Goal: Information Seeking & Learning: Learn about a topic

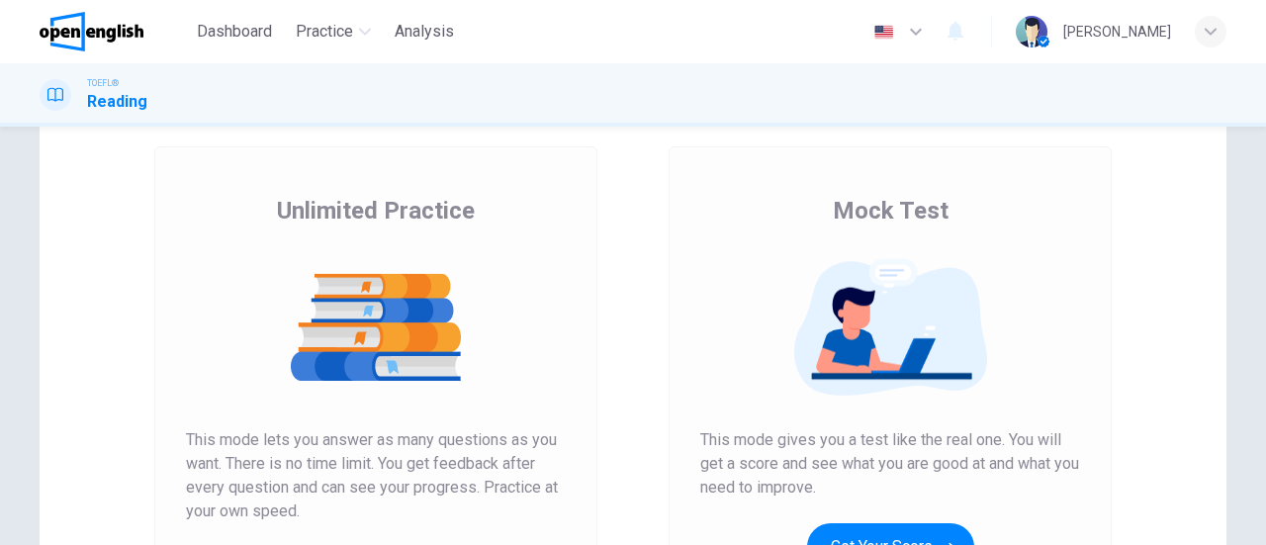
scroll to position [198, 0]
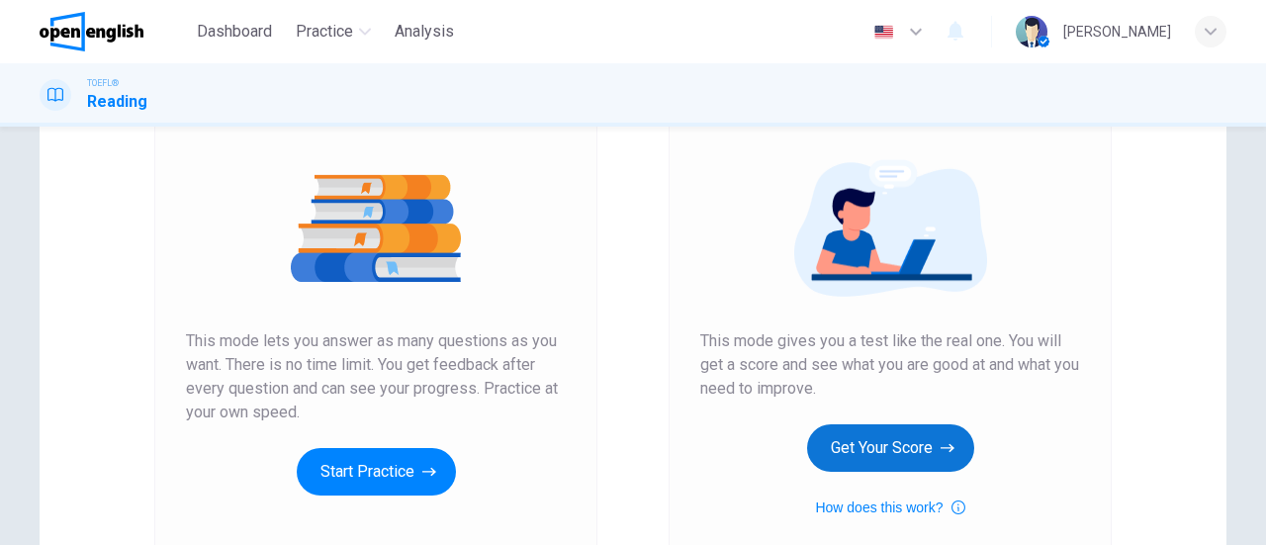
click at [862, 434] on button "Get Your Score" at bounding box center [890, 447] width 167 height 47
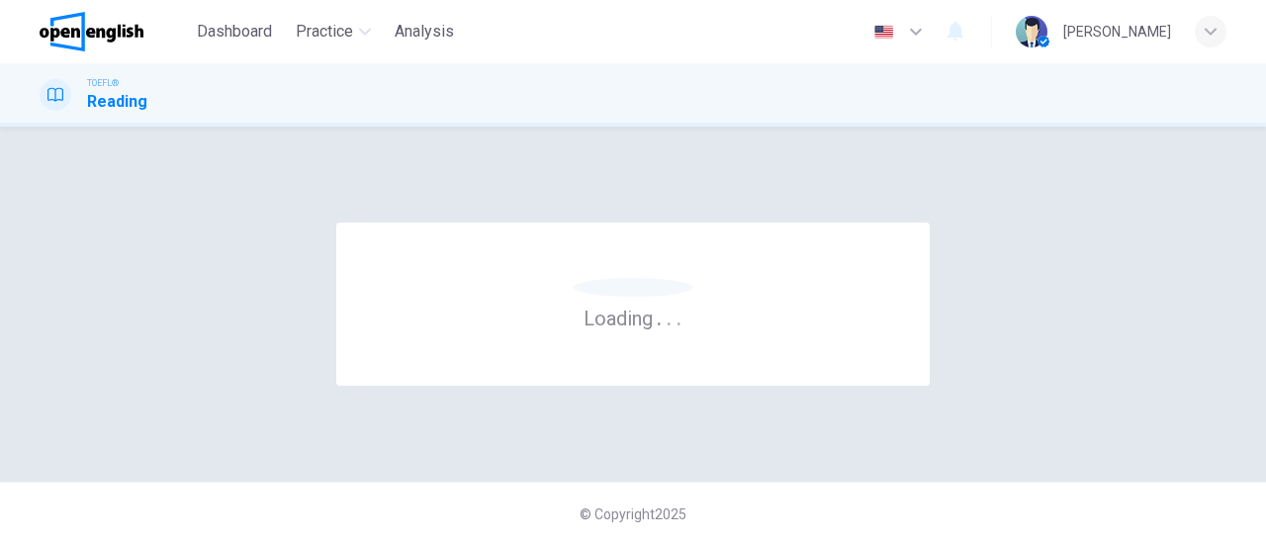
scroll to position [0, 0]
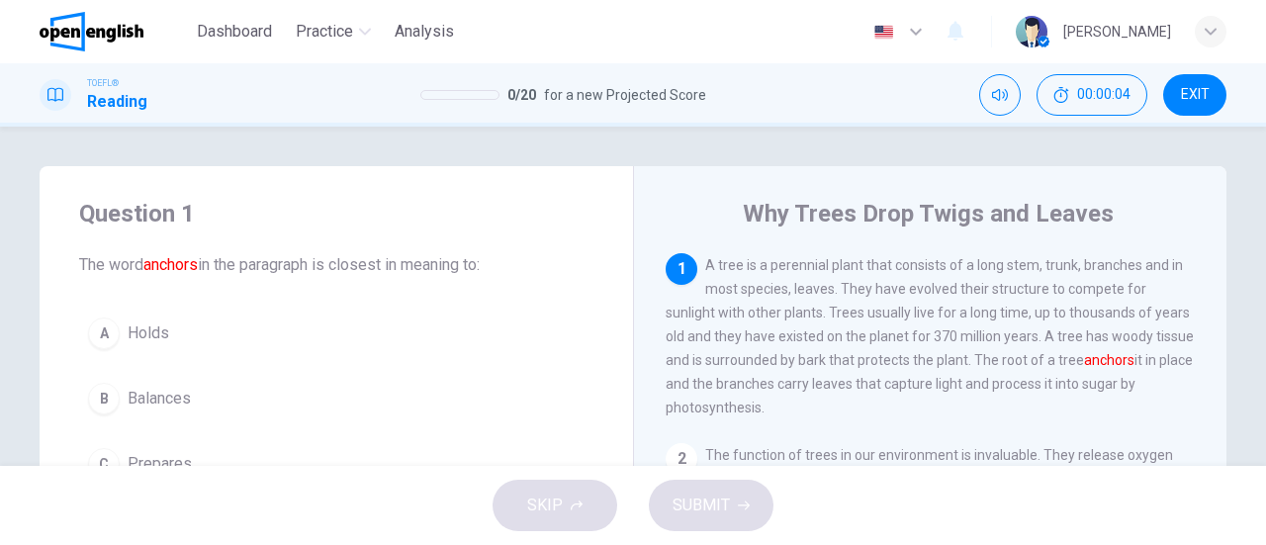
click at [174, 325] on button "A Holds" at bounding box center [336, 333] width 514 height 49
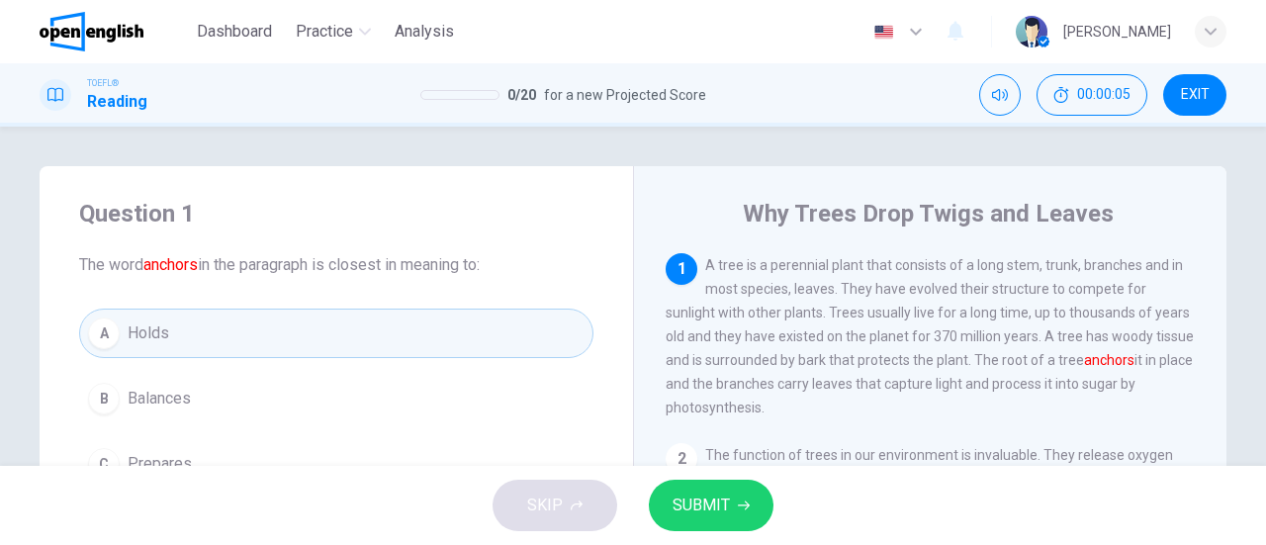
scroll to position [99, 0]
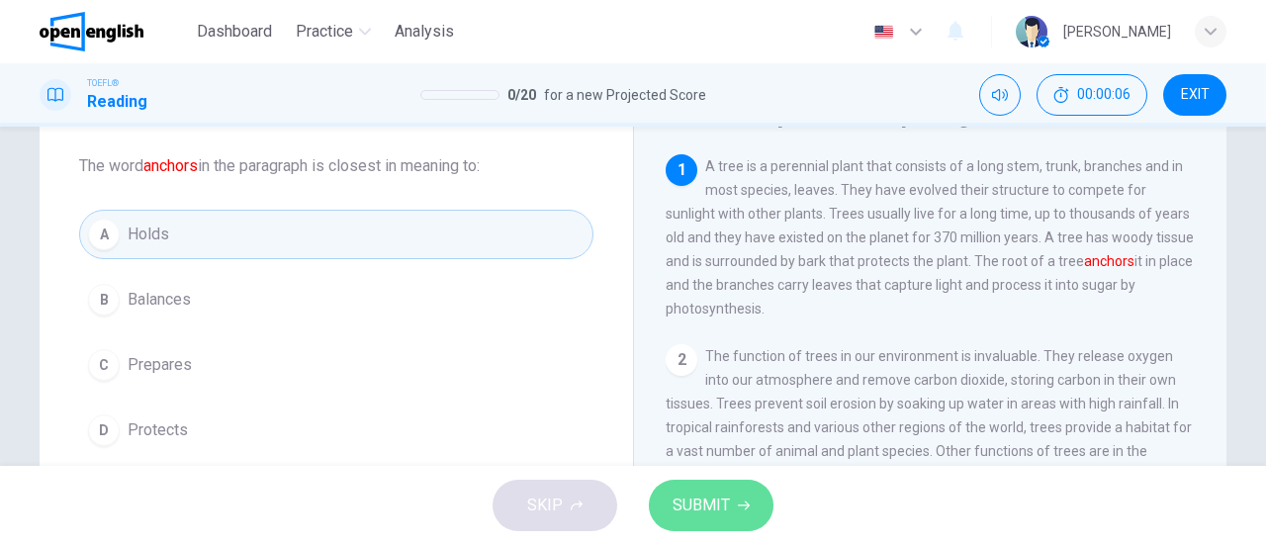
click at [693, 507] on span "SUBMIT" at bounding box center [701, 506] width 57 height 28
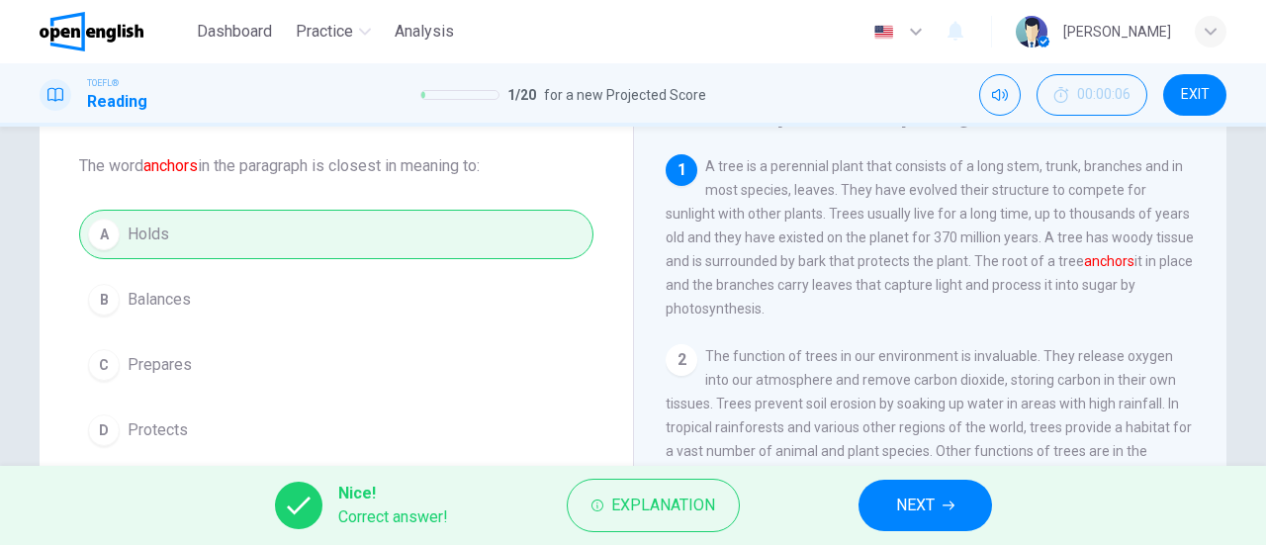
click at [890, 497] on button "NEXT" at bounding box center [925, 505] width 134 height 51
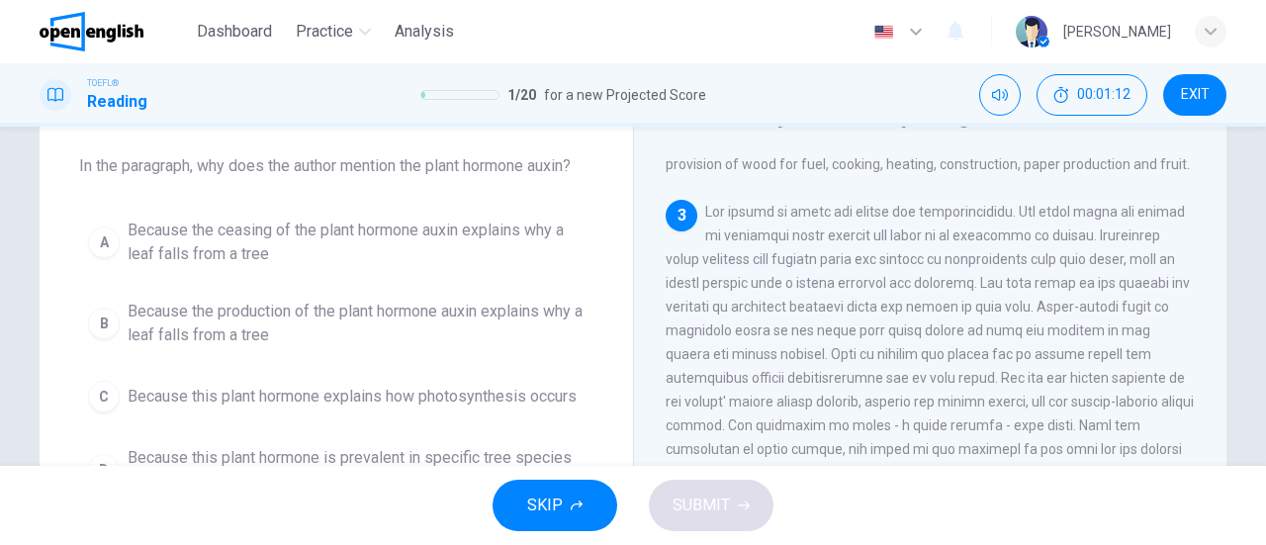
scroll to position [0, 0]
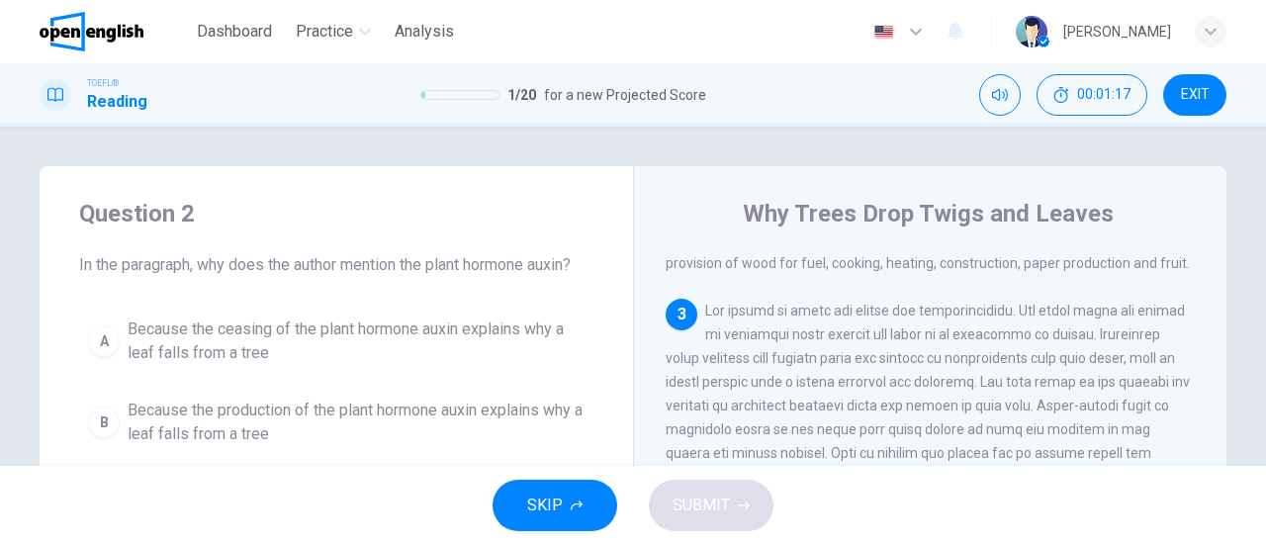
click at [460, 365] on button "A Because the ceasing of the plant hormone auxin explains why a leaf falls from…" at bounding box center [336, 341] width 514 height 65
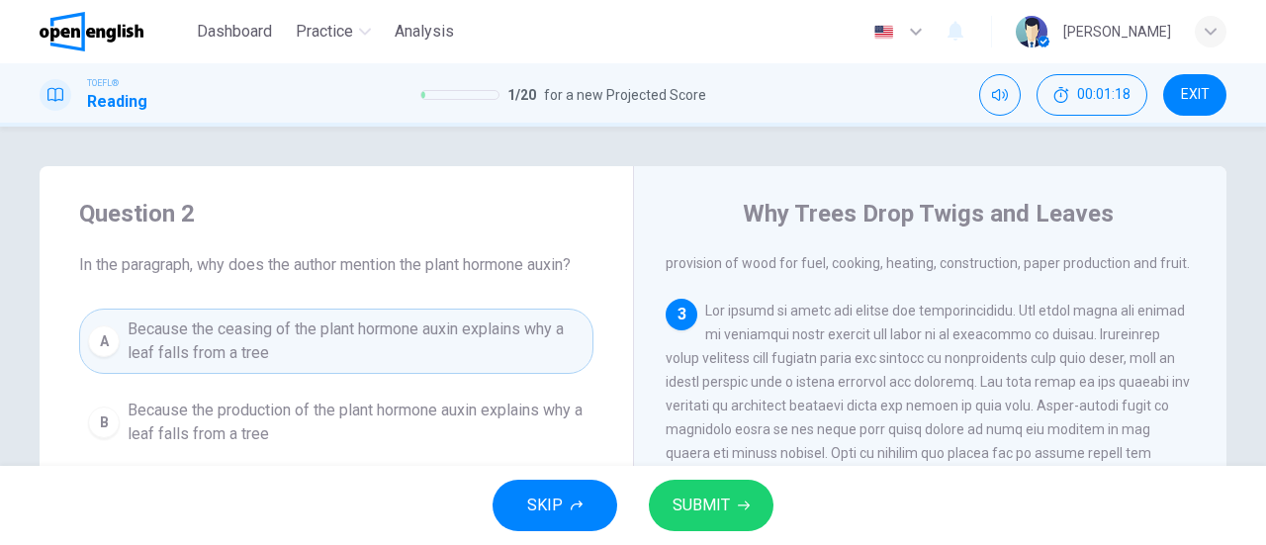
click at [663, 502] on button "SUBMIT" at bounding box center [711, 505] width 125 height 51
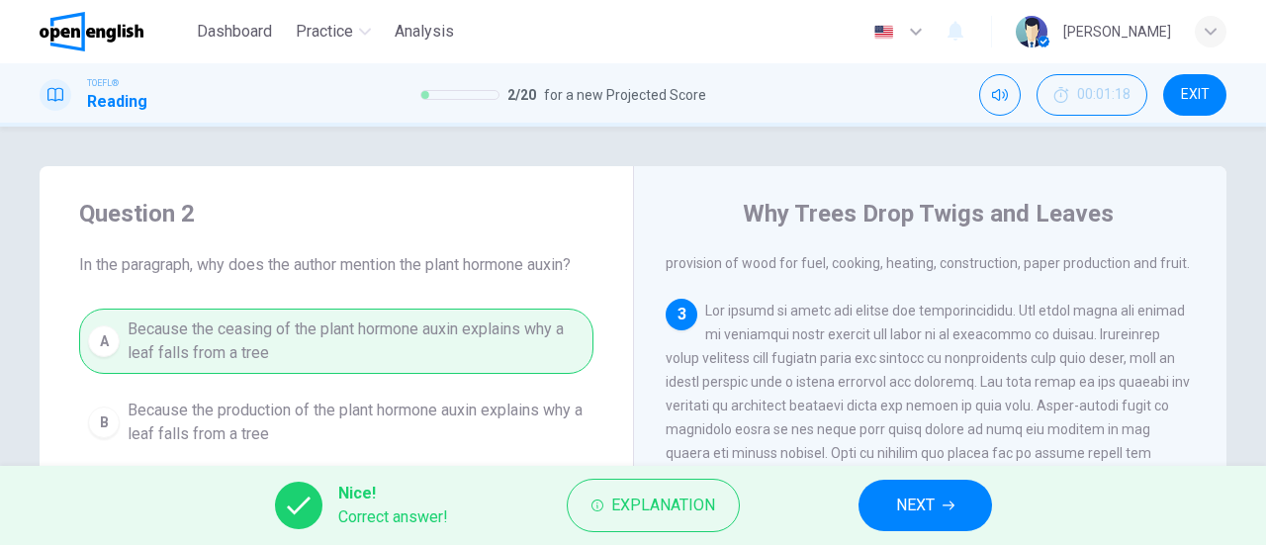
click at [889, 519] on button "NEXT" at bounding box center [925, 505] width 134 height 51
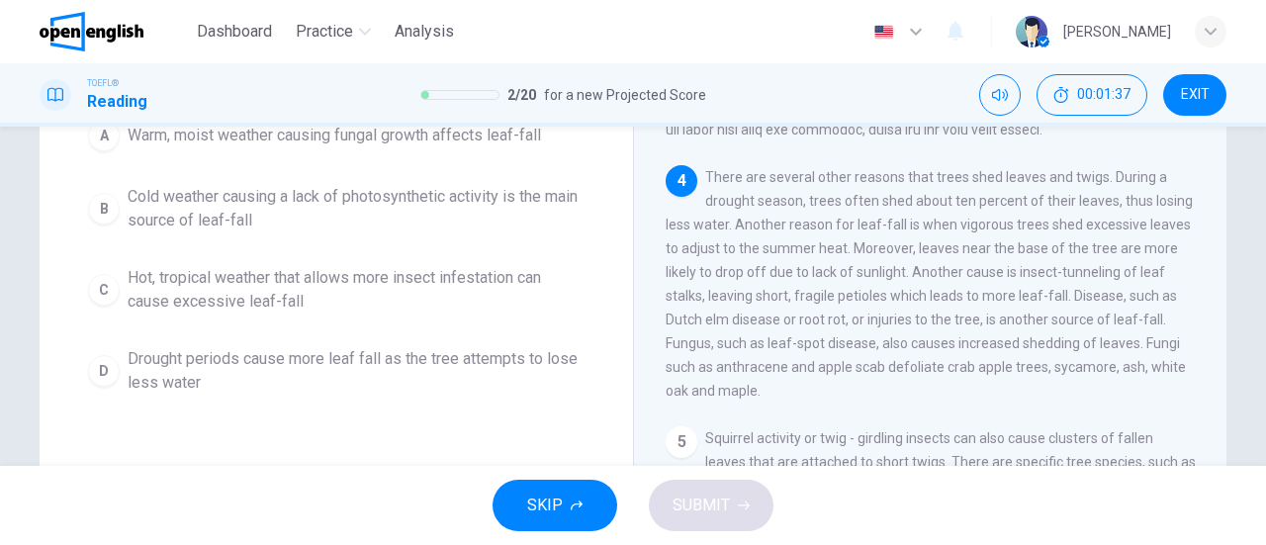
scroll to position [99, 0]
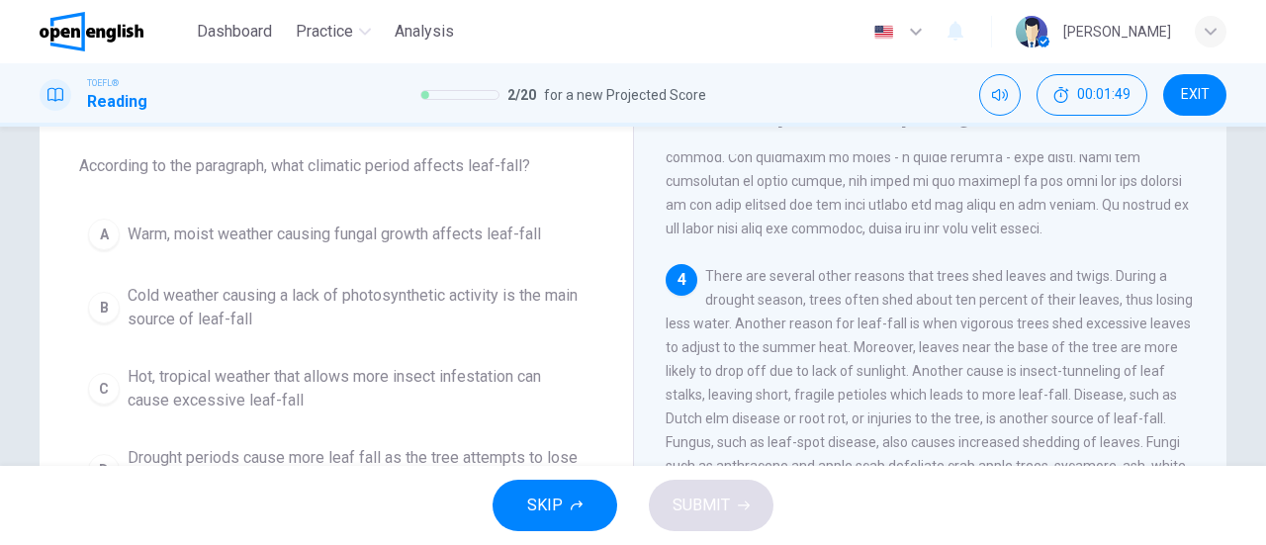
click at [281, 306] on span "Cold weather causing a lack of photosynthetic activity is the main source of le…" at bounding box center [356, 307] width 457 height 47
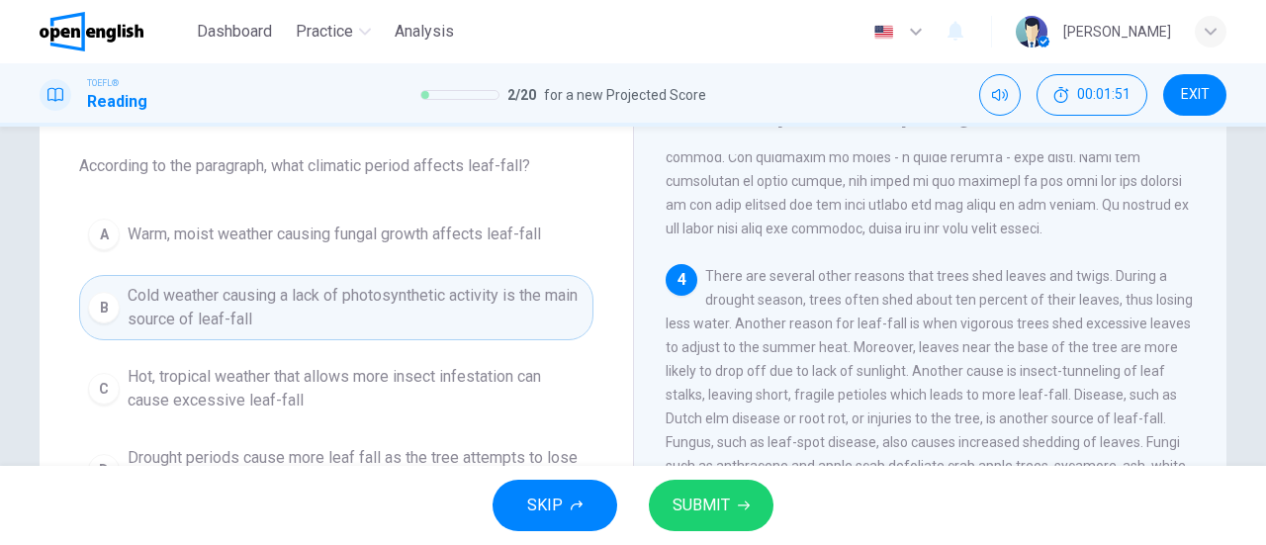
click at [732, 508] on button "SUBMIT" at bounding box center [711, 505] width 125 height 51
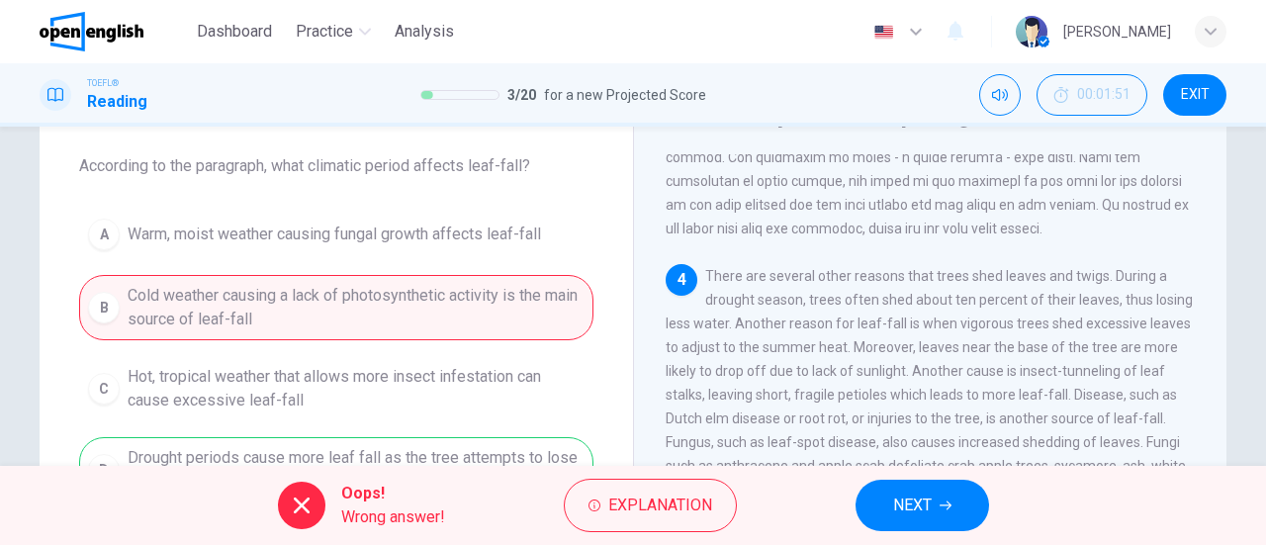
scroll to position [198, 0]
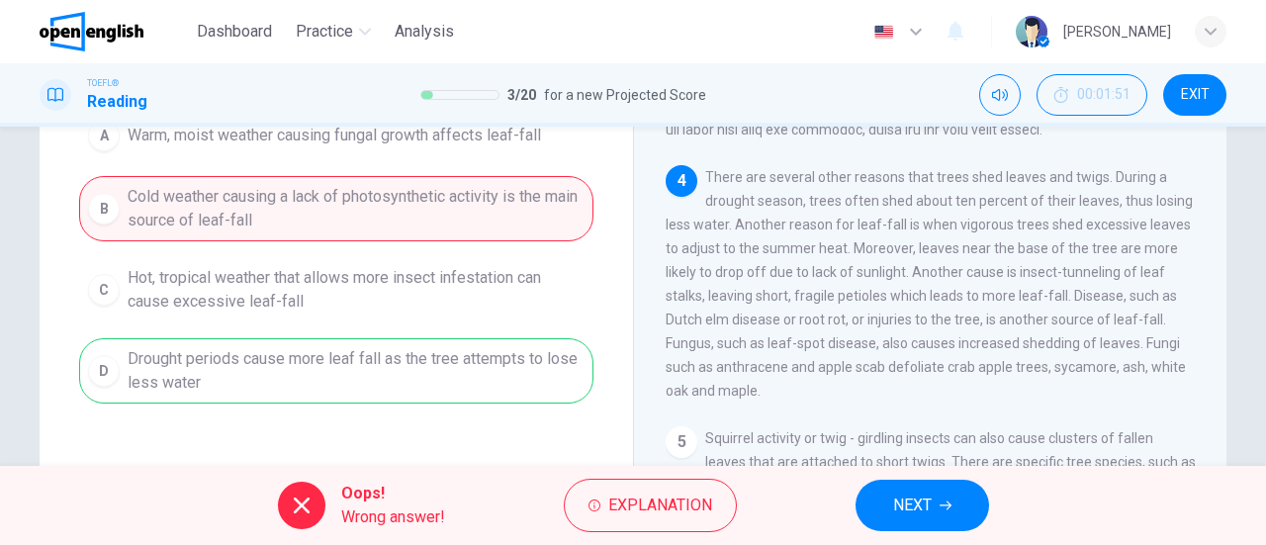
click at [895, 515] on span "NEXT" at bounding box center [912, 506] width 39 height 28
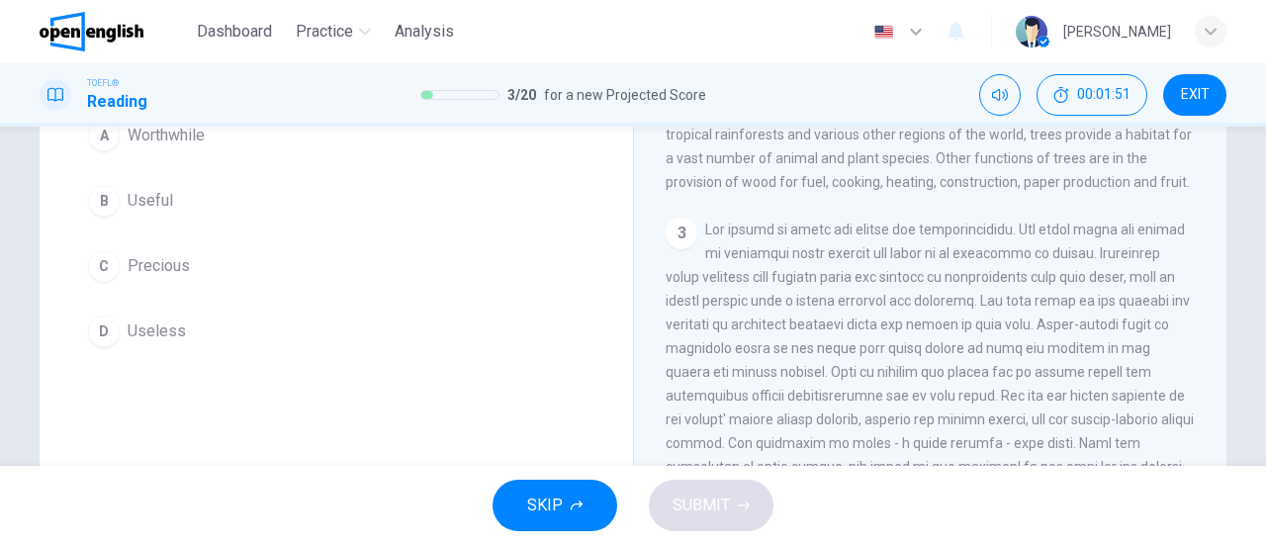
scroll to position [99, 0]
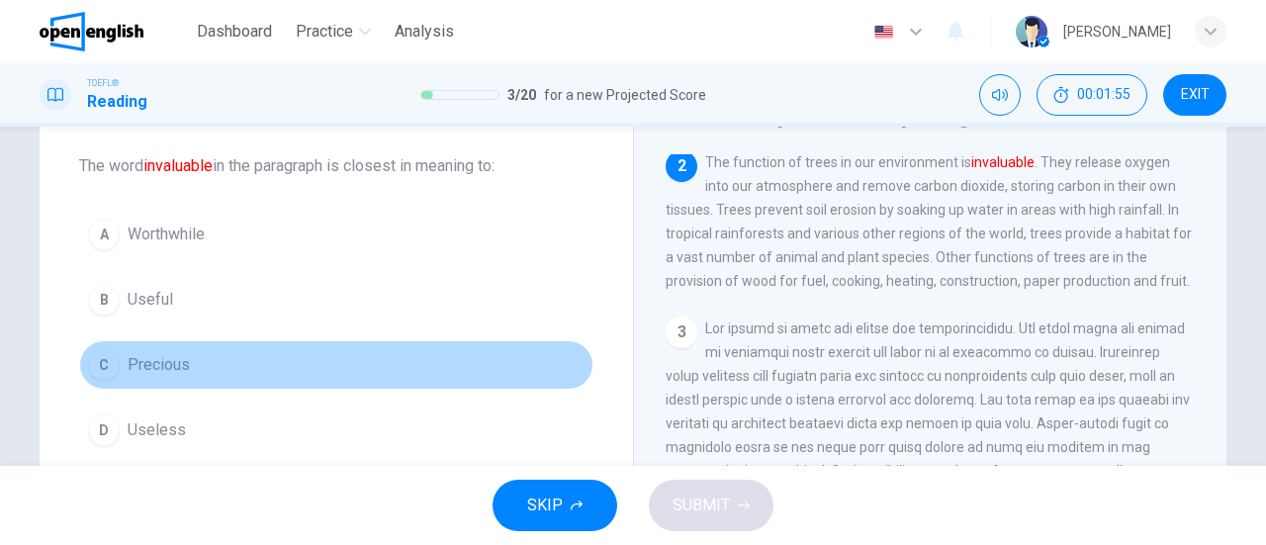
click at [162, 353] on span "Precious" at bounding box center [159, 365] width 62 height 24
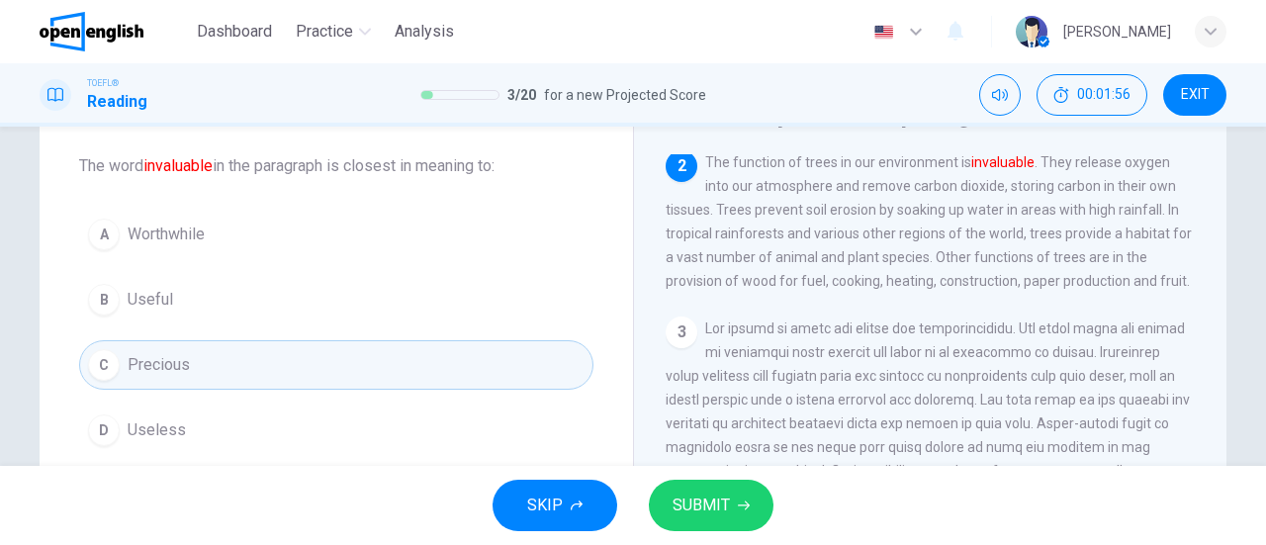
click at [693, 511] on span "SUBMIT" at bounding box center [701, 506] width 57 height 28
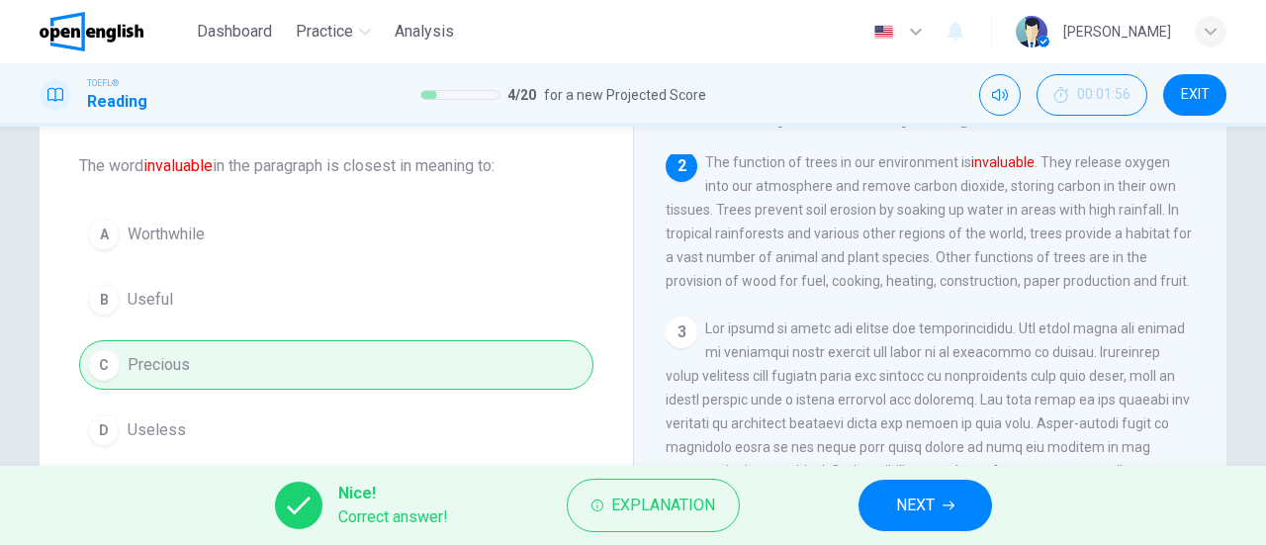
click at [898, 507] on span "NEXT" at bounding box center [915, 506] width 39 height 28
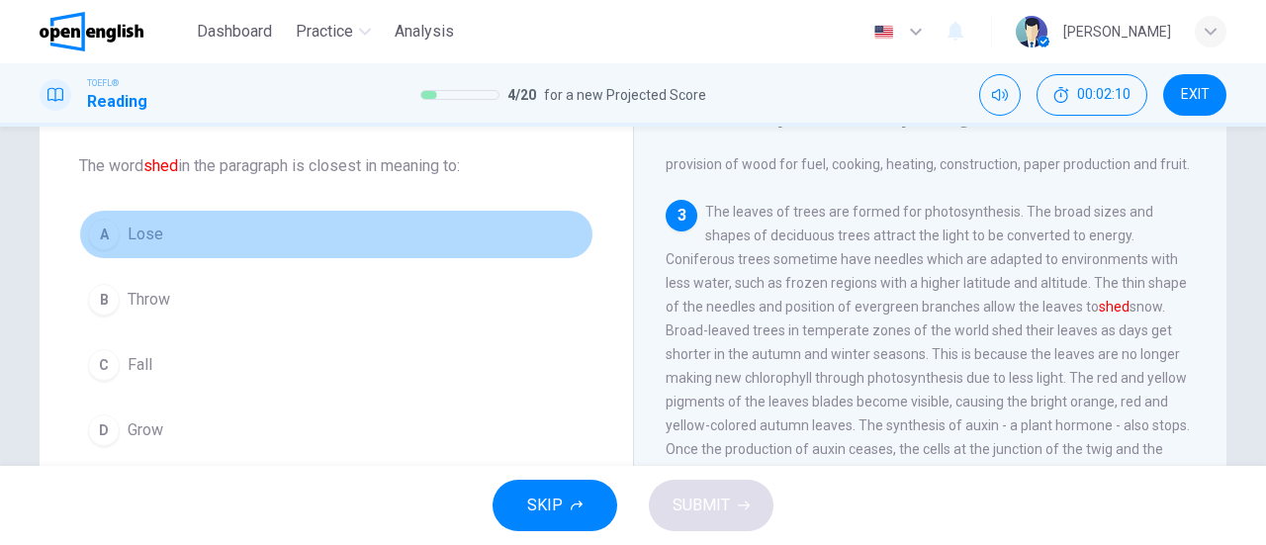
click at [168, 247] on button "A Lose" at bounding box center [336, 234] width 514 height 49
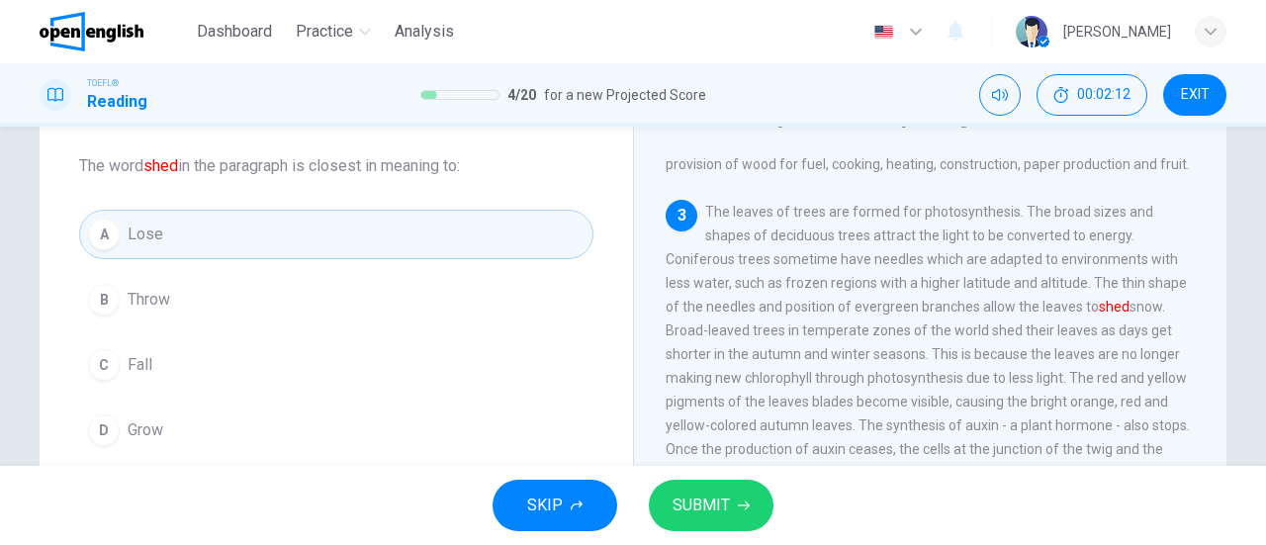
click at [708, 518] on span "SUBMIT" at bounding box center [701, 506] width 57 height 28
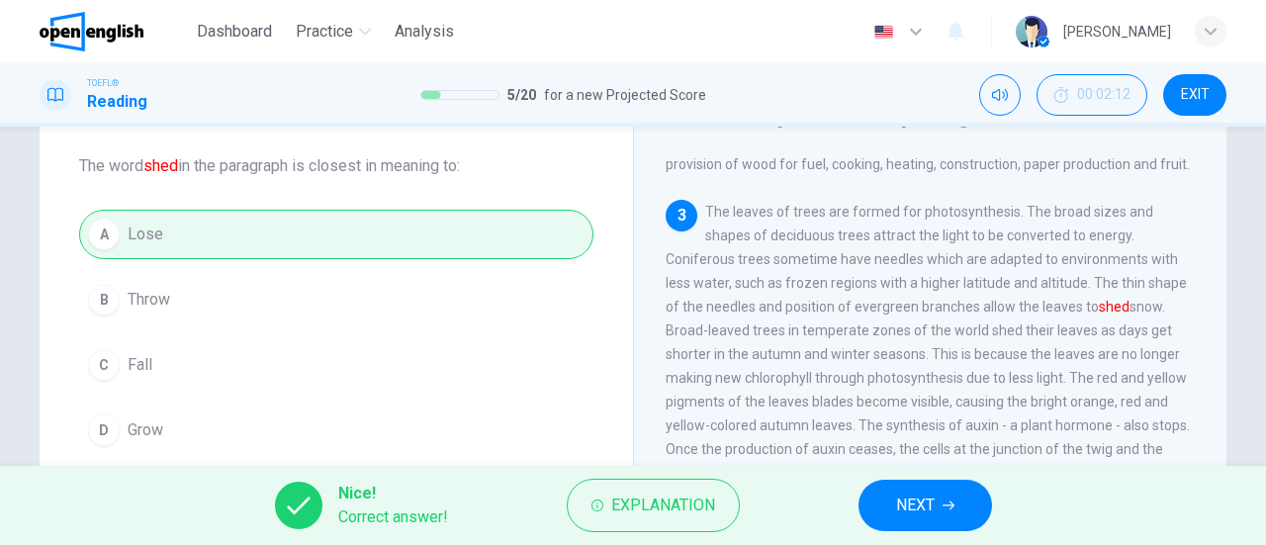
click at [937, 510] on button "NEXT" at bounding box center [925, 505] width 134 height 51
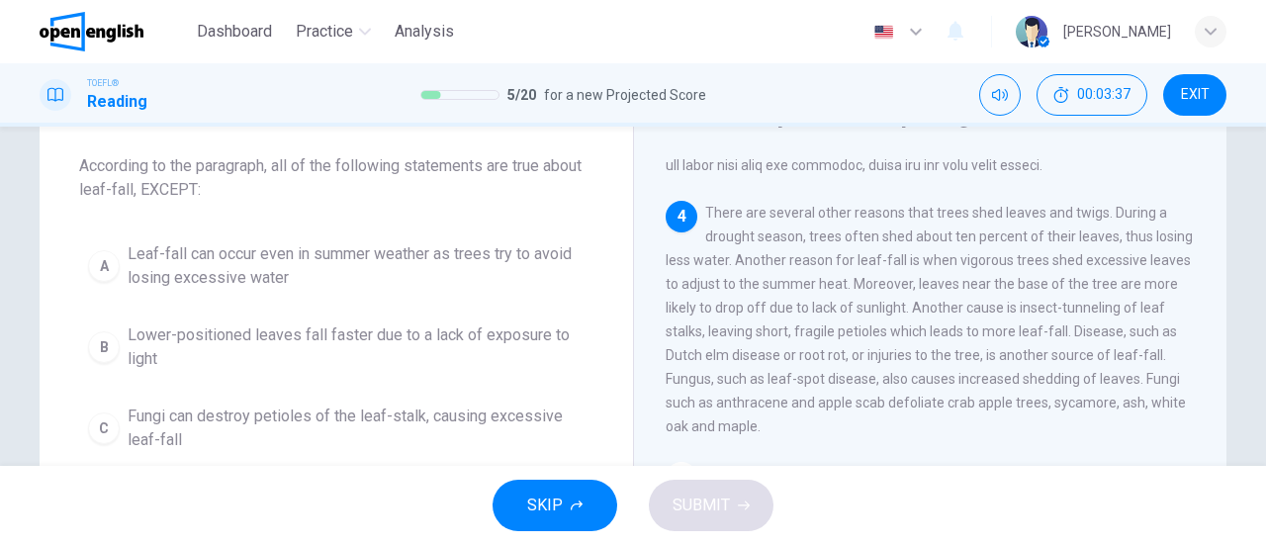
click at [308, 430] on span "Fungi can destroy petioles of the leaf-stalk, causing excessive leaf-fall" at bounding box center [356, 428] width 457 height 47
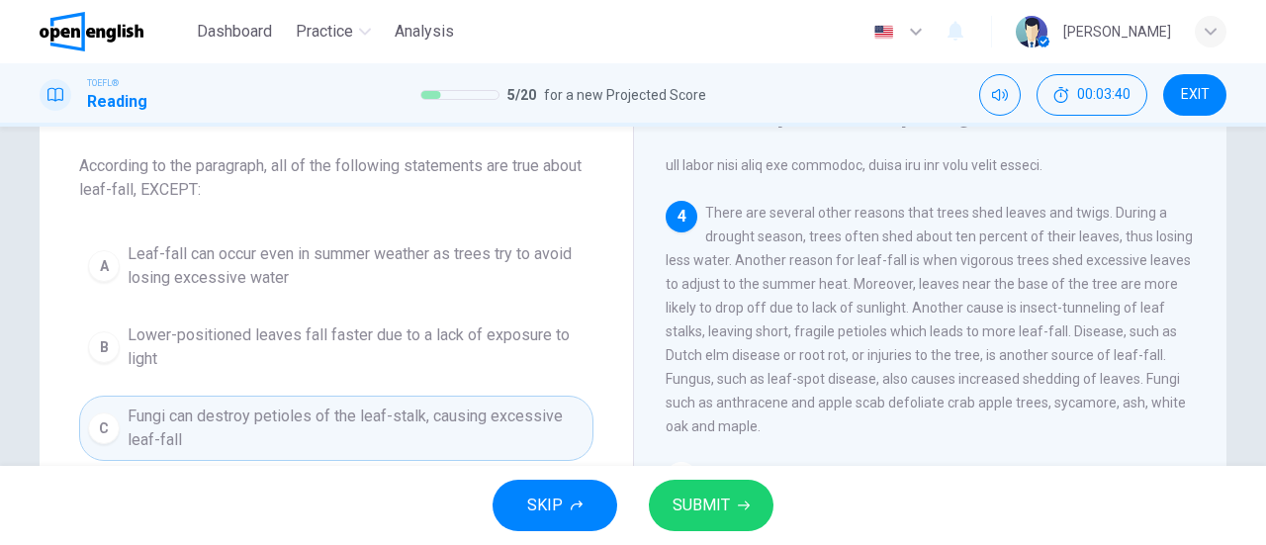
click at [700, 493] on span "SUBMIT" at bounding box center [701, 506] width 57 height 28
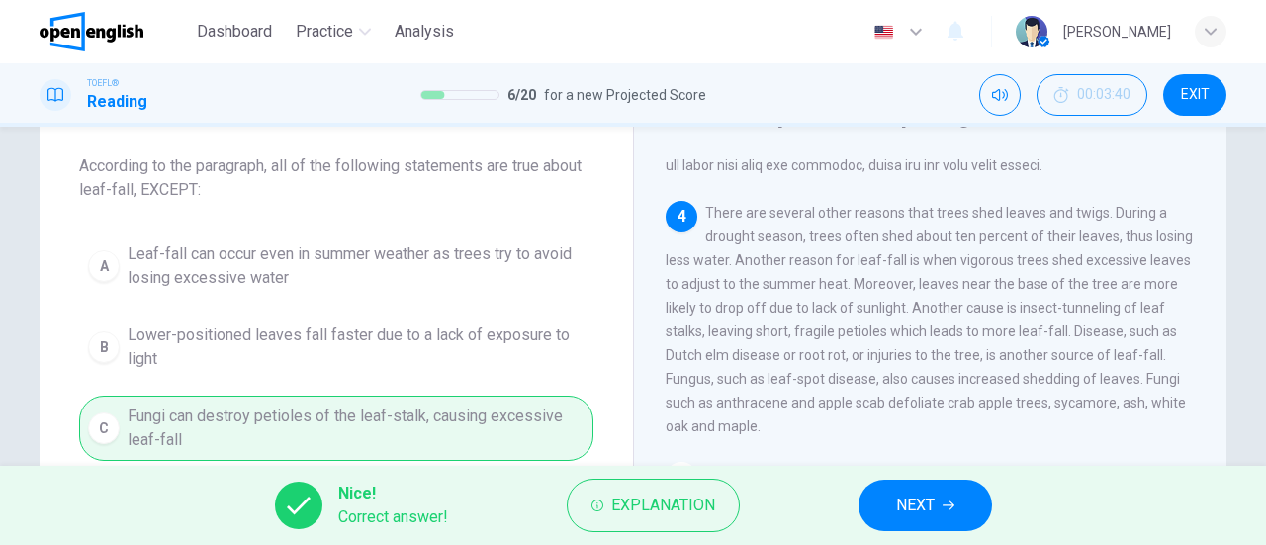
click at [906, 501] on span "NEXT" at bounding box center [915, 506] width 39 height 28
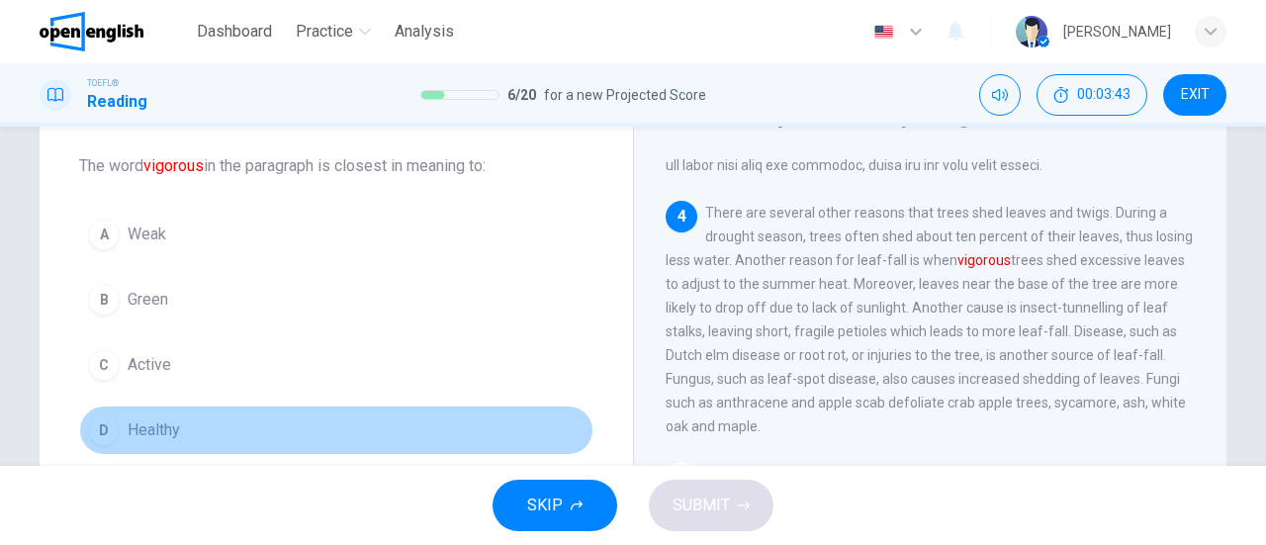
click at [167, 418] on span "Healthy" at bounding box center [154, 430] width 52 height 24
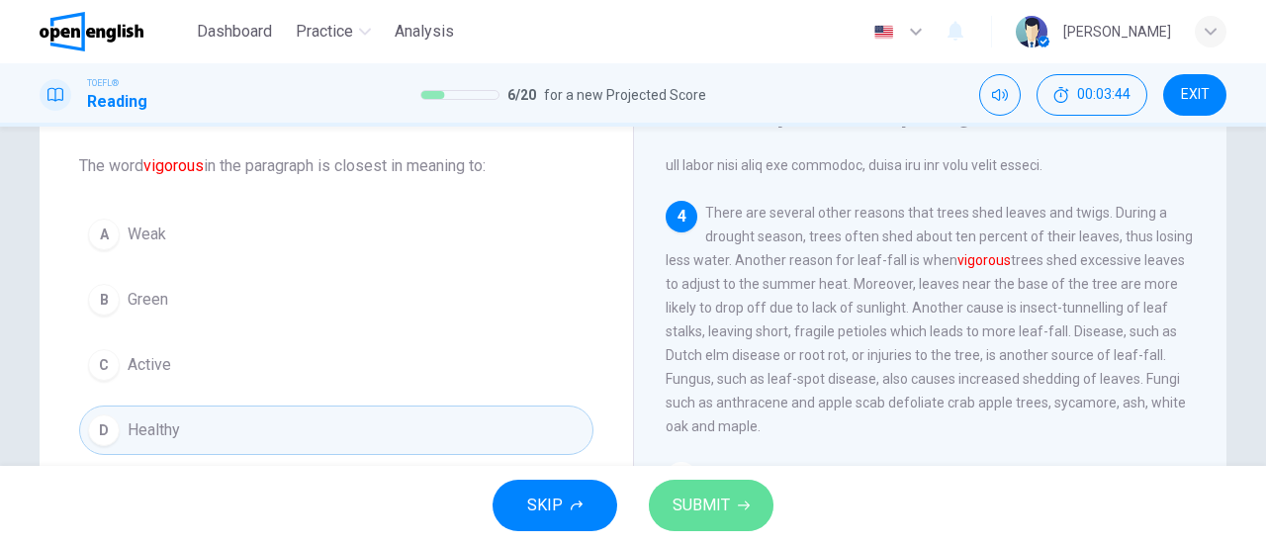
click at [730, 494] on button "SUBMIT" at bounding box center [711, 505] width 125 height 51
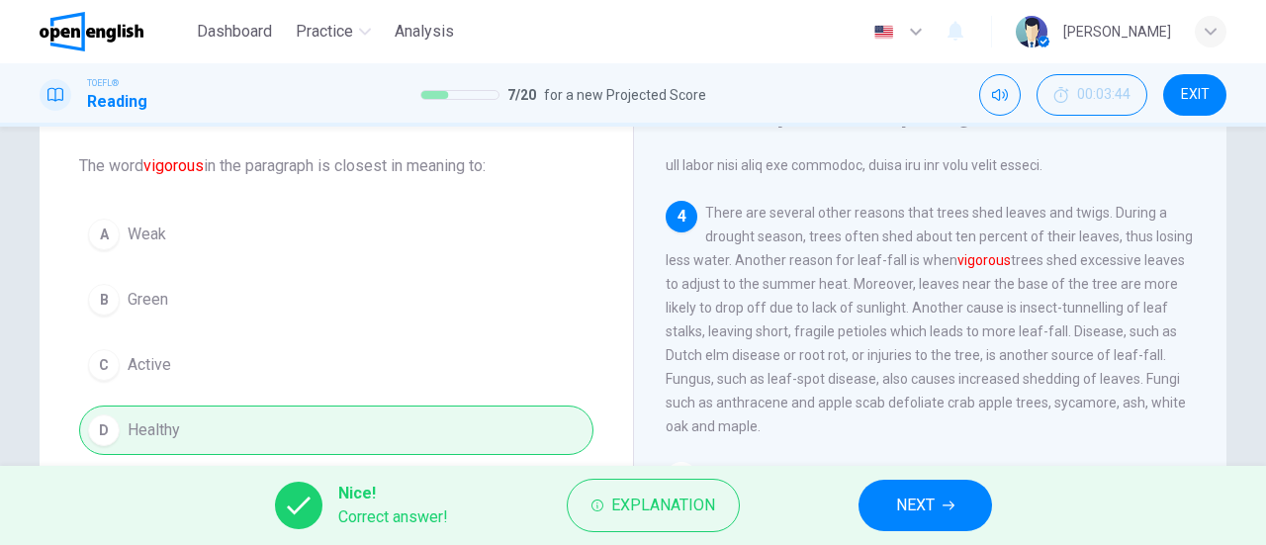
click at [887, 497] on button "NEXT" at bounding box center [925, 505] width 134 height 51
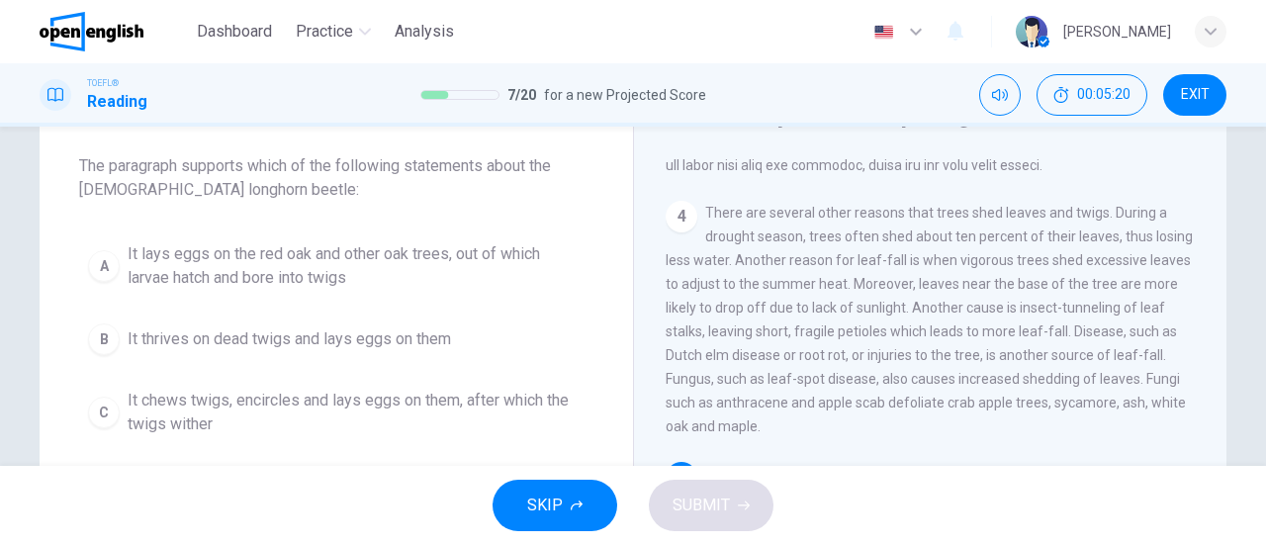
scroll to position [297, 0]
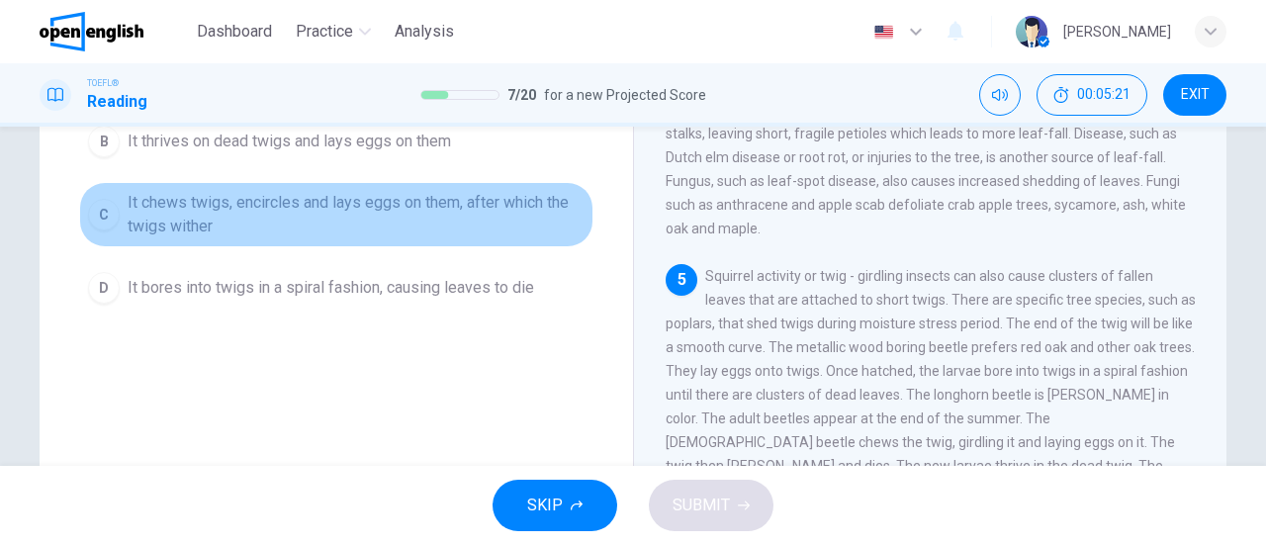
click at [285, 225] on span "It chews twigs, encircles and lays eggs on them, after which the twigs wither" at bounding box center [356, 214] width 457 height 47
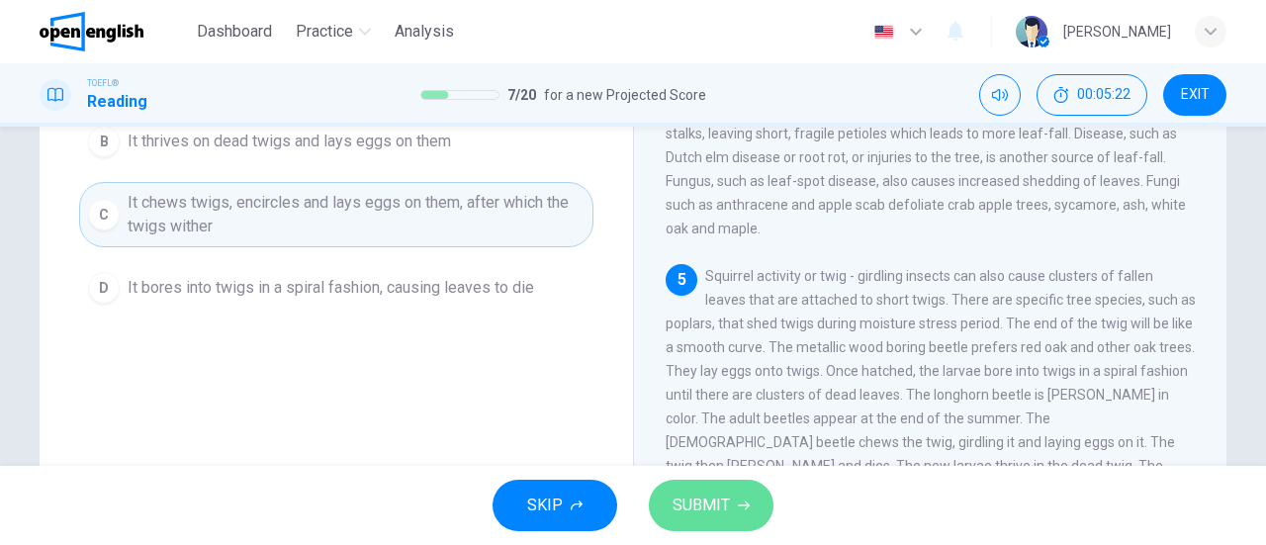
click at [680, 499] on span "SUBMIT" at bounding box center [701, 506] width 57 height 28
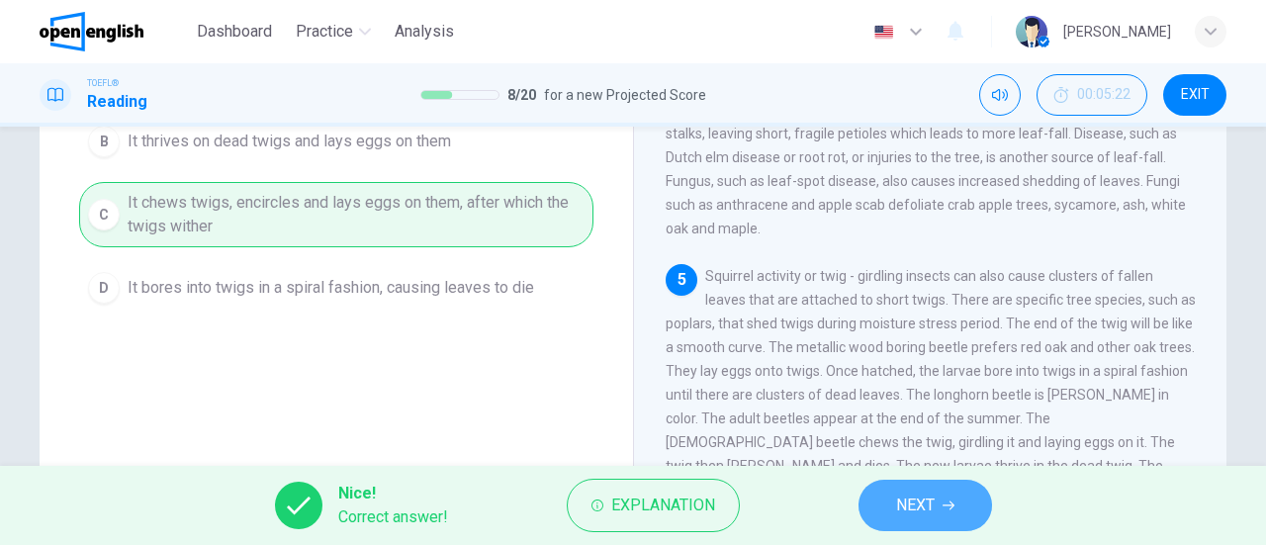
click at [896, 511] on span "NEXT" at bounding box center [915, 506] width 39 height 28
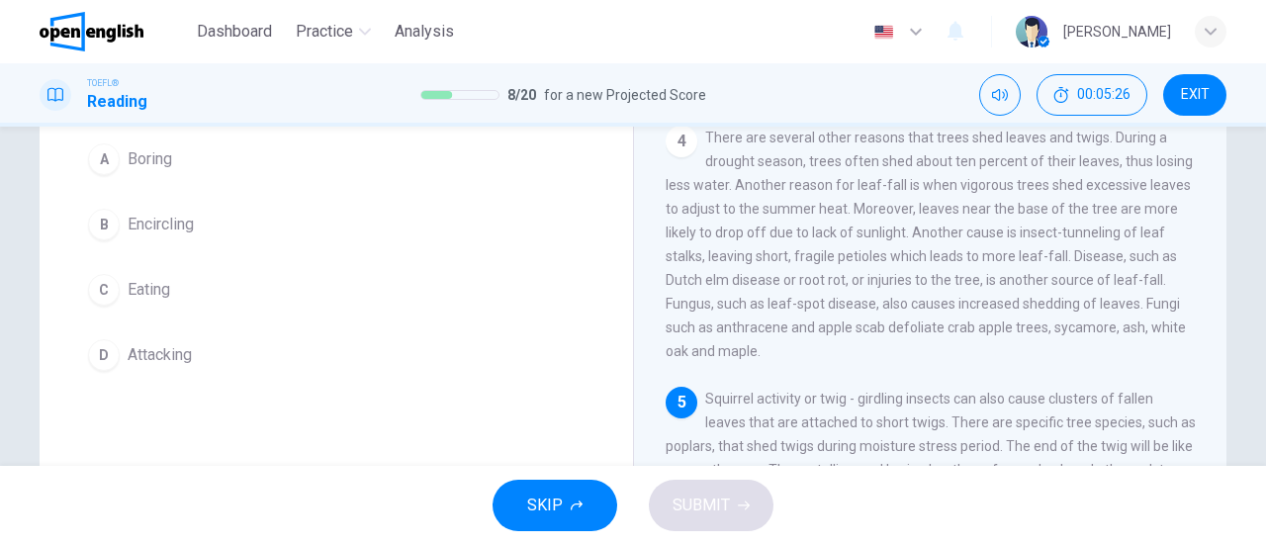
scroll to position [75, 0]
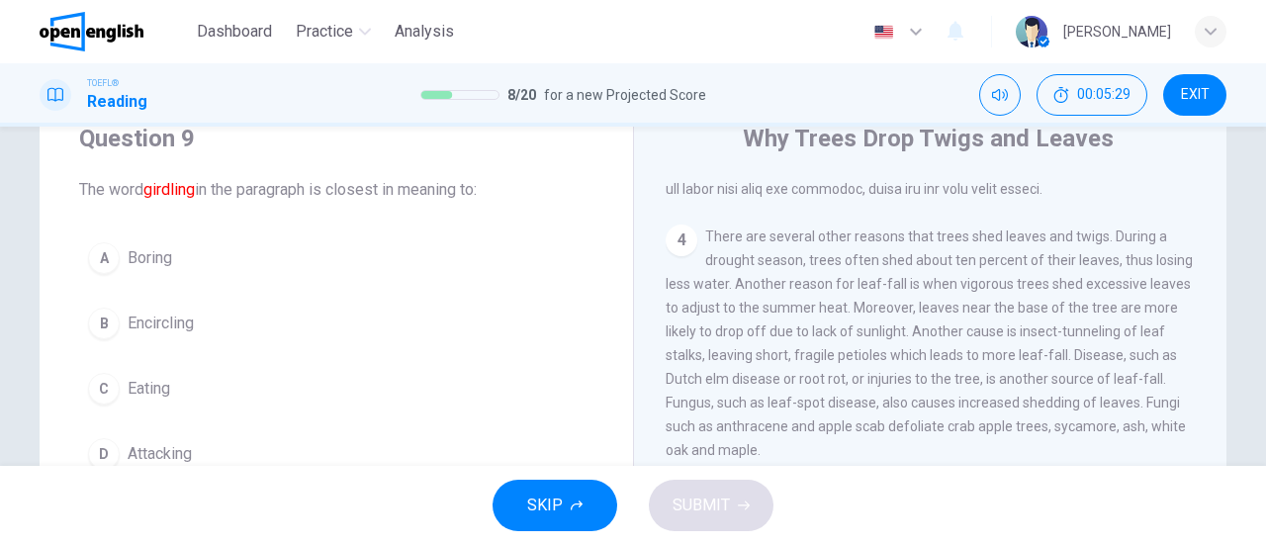
click at [203, 314] on button "B Encircling" at bounding box center [336, 323] width 514 height 49
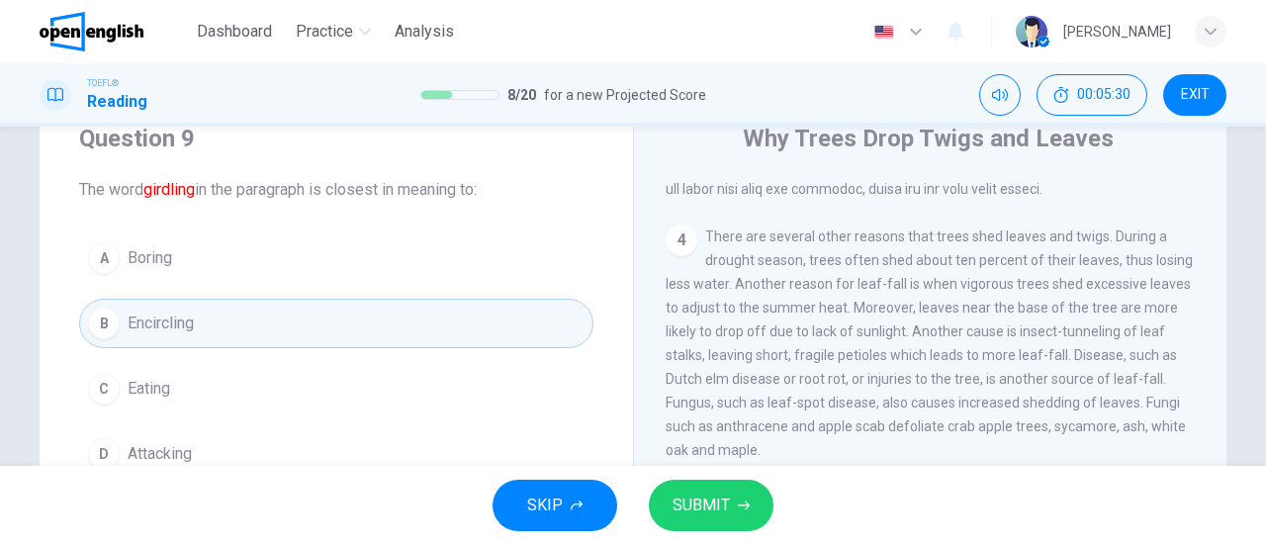
click at [748, 507] on icon "button" at bounding box center [744, 505] width 12 height 12
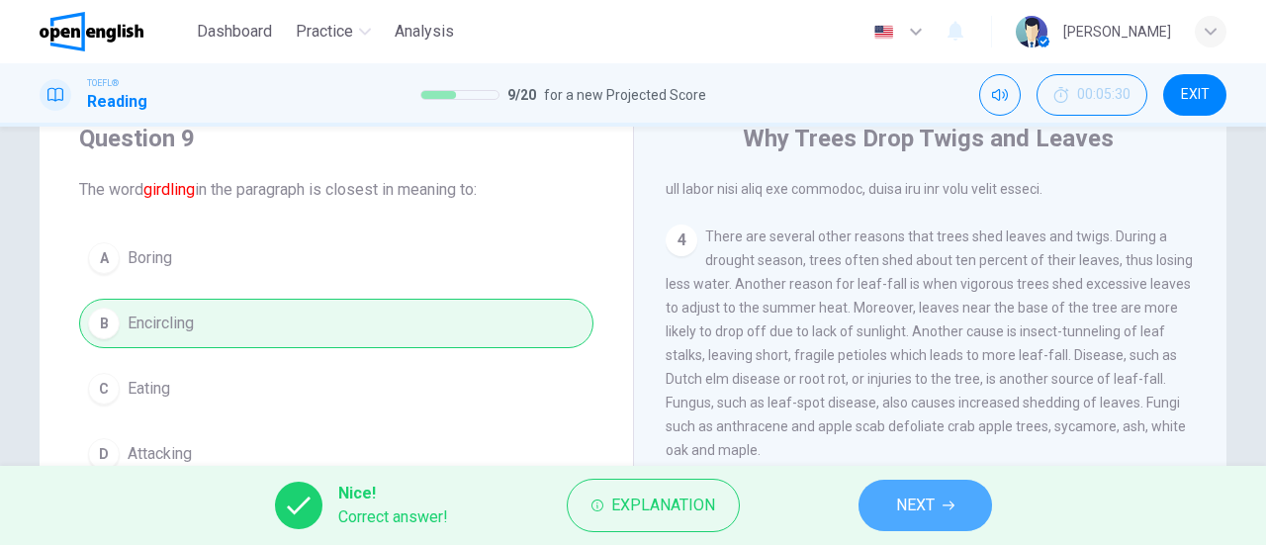
click at [977, 501] on button "NEXT" at bounding box center [925, 505] width 134 height 51
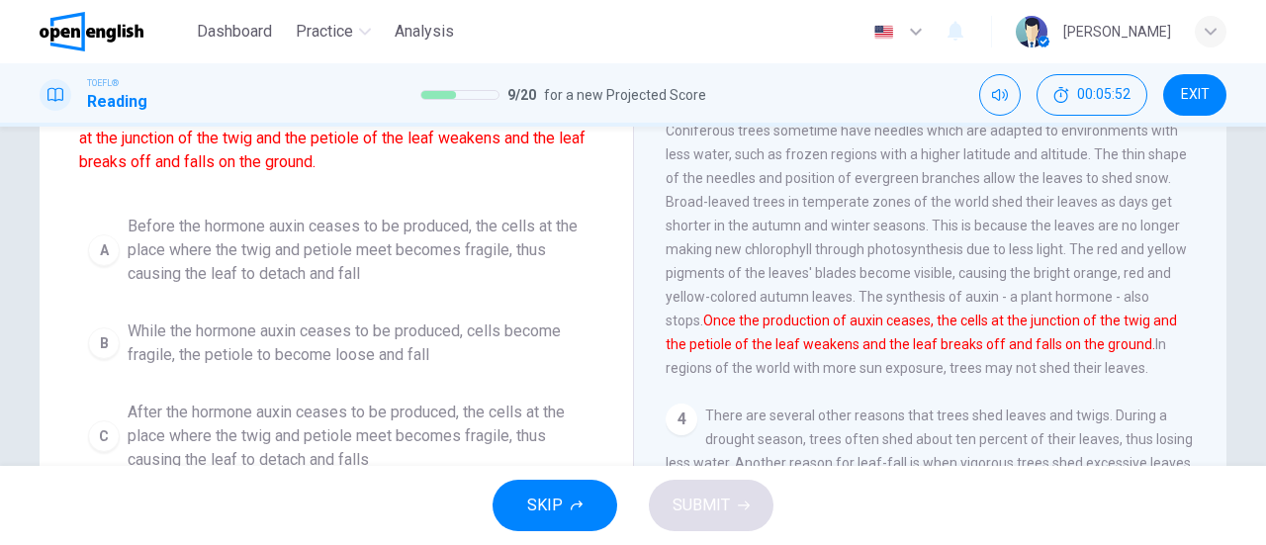
scroll to position [273, 0]
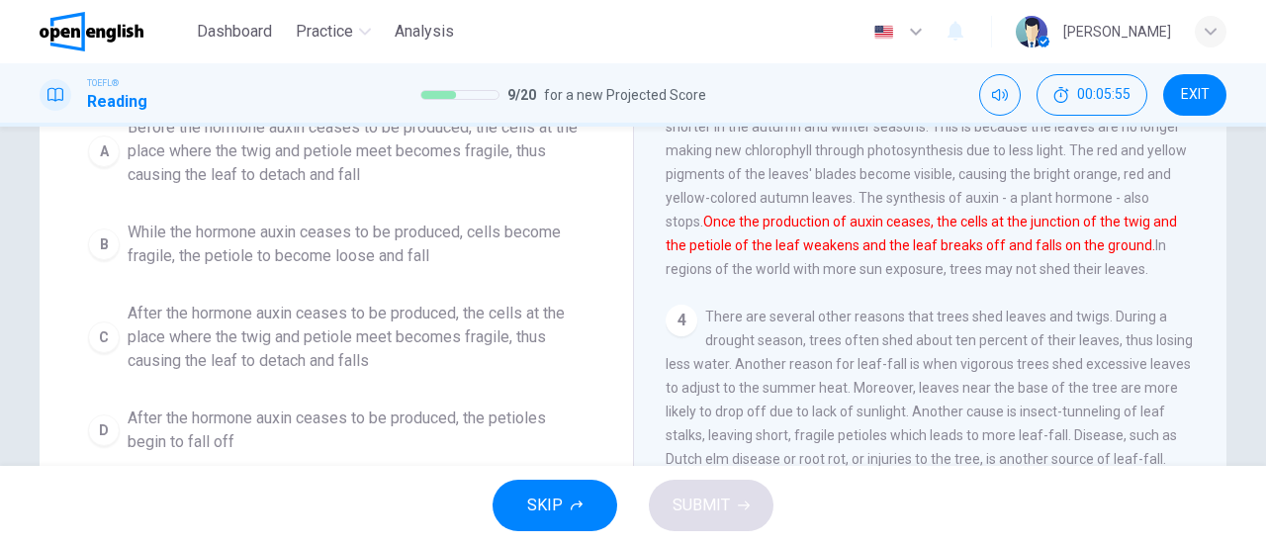
click at [270, 336] on span "After the hormone auxin ceases to be produced, the cells at the place where the…" at bounding box center [356, 337] width 457 height 71
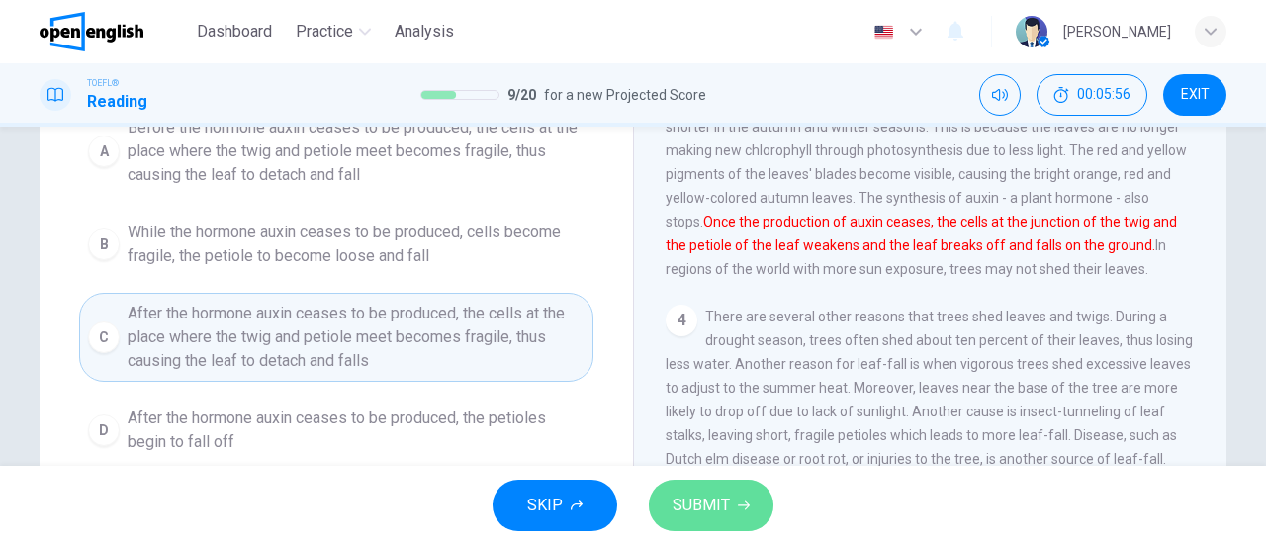
click at [712, 484] on button "SUBMIT" at bounding box center [711, 505] width 125 height 51
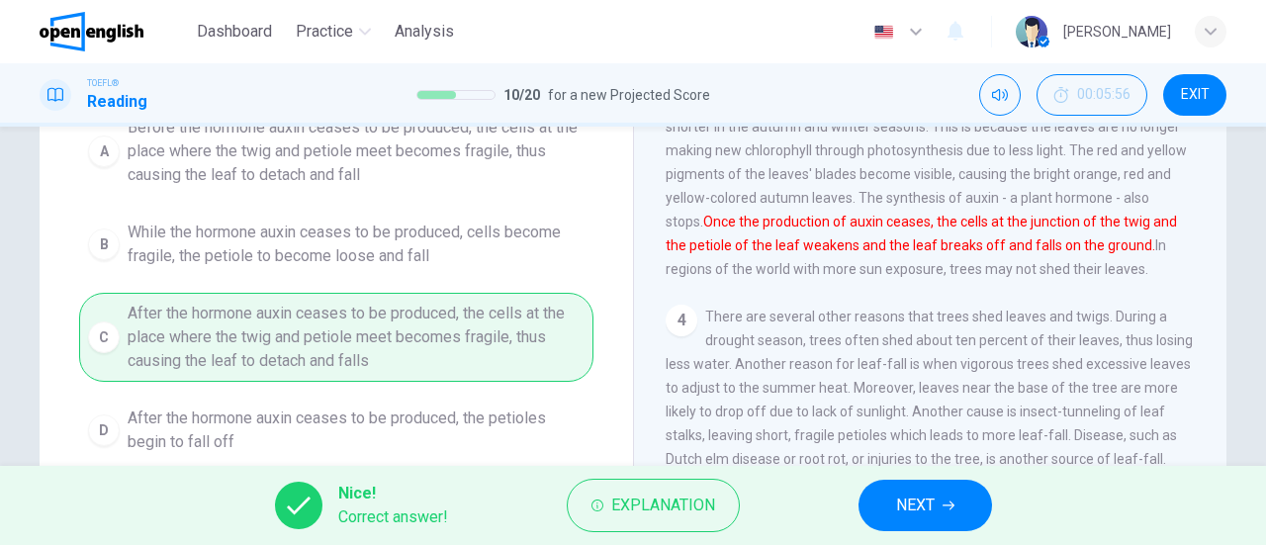
click at [985, 505] on button "NEXT" at bounding box center [925, 505] width 134 height 51
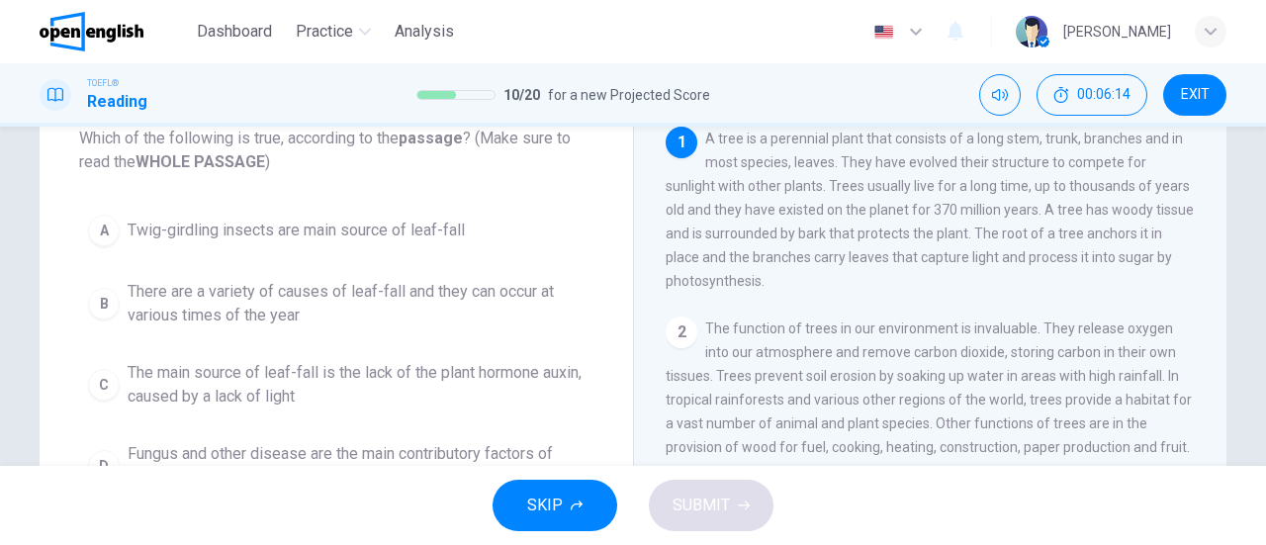
scroll to position [226, 0]
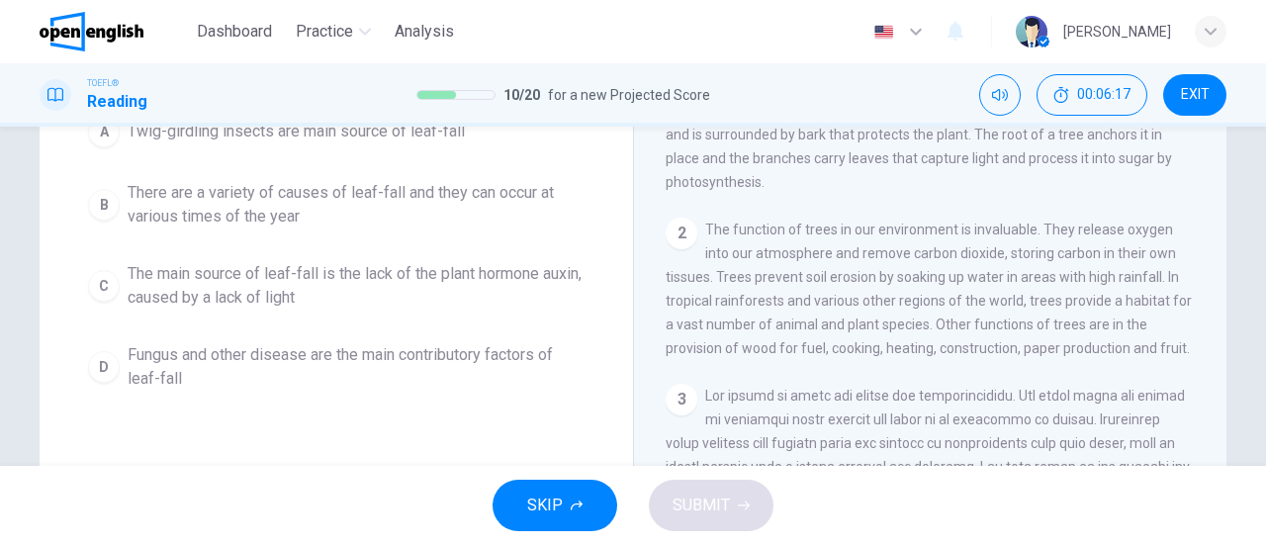
click at [295, 195] on span "There are a variety of causes of leaf-fall and they can occur at various times …" at bounding box center [356, 204] width 457 height 47
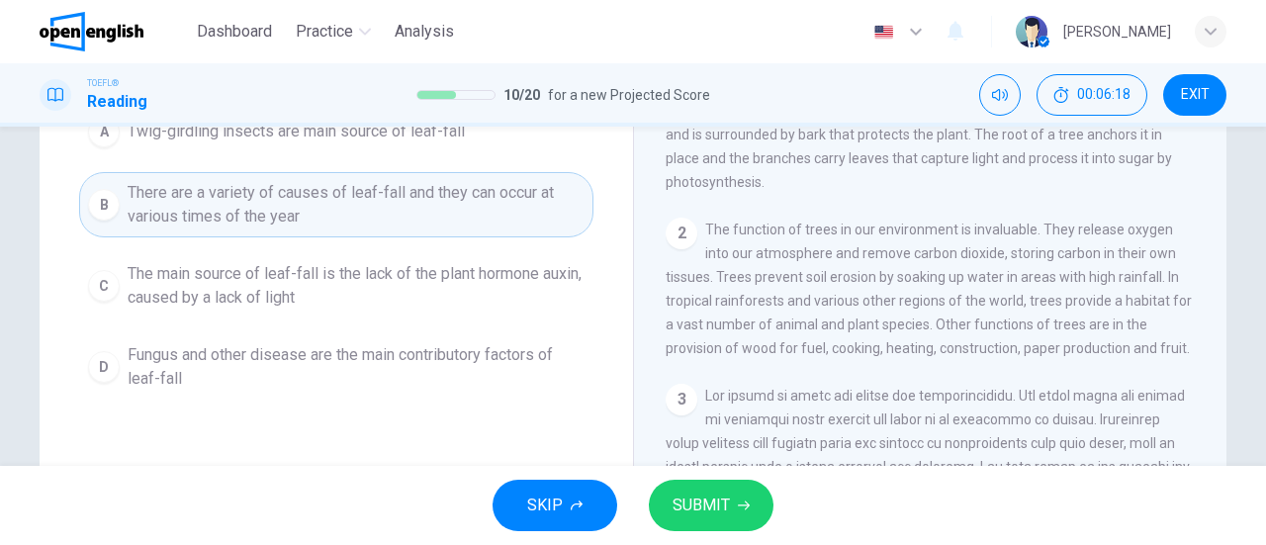
click at [688, 497] on span "SUBMIT" at bounding box center [701, 506] width 57 height 28
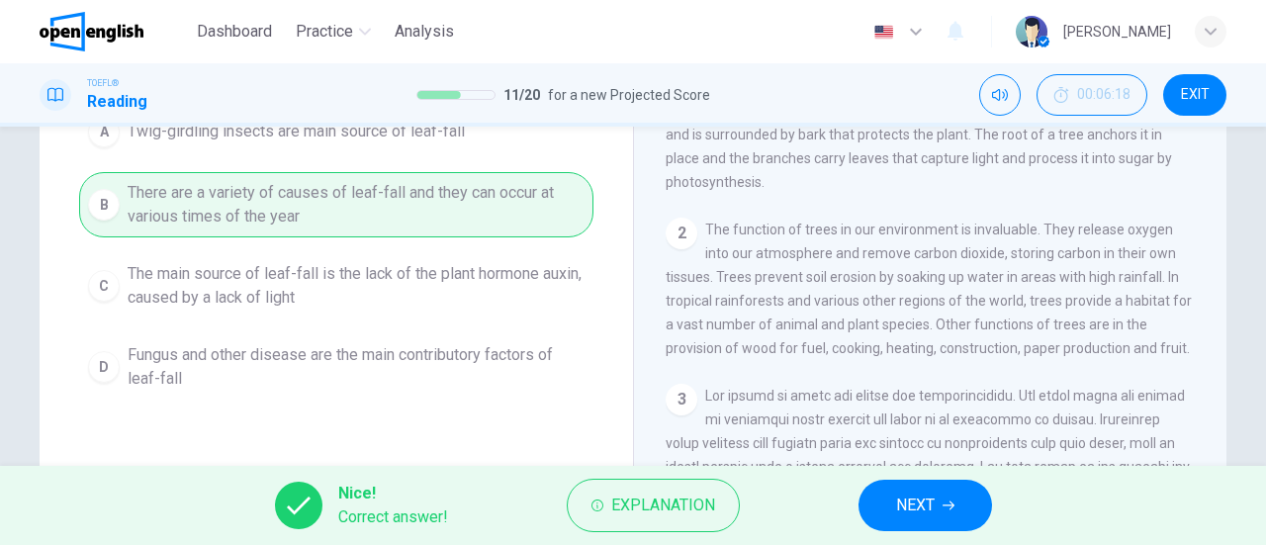
click at [907, 497] on span "NEXT" at bounding box center [915, 506] width 39 height 28
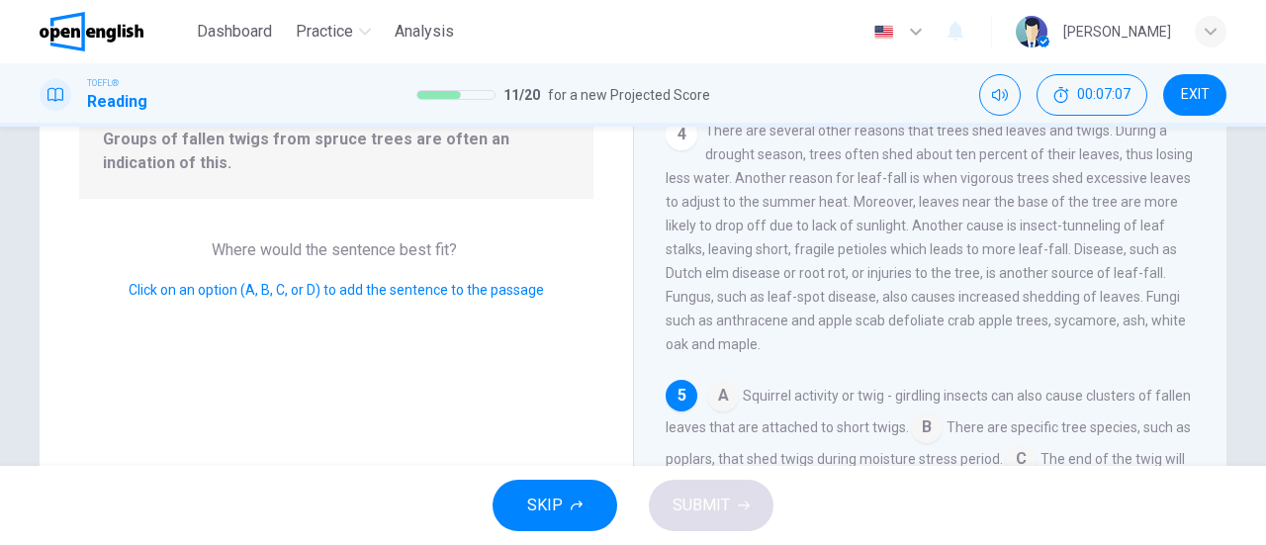
scroll to position [324, 0]
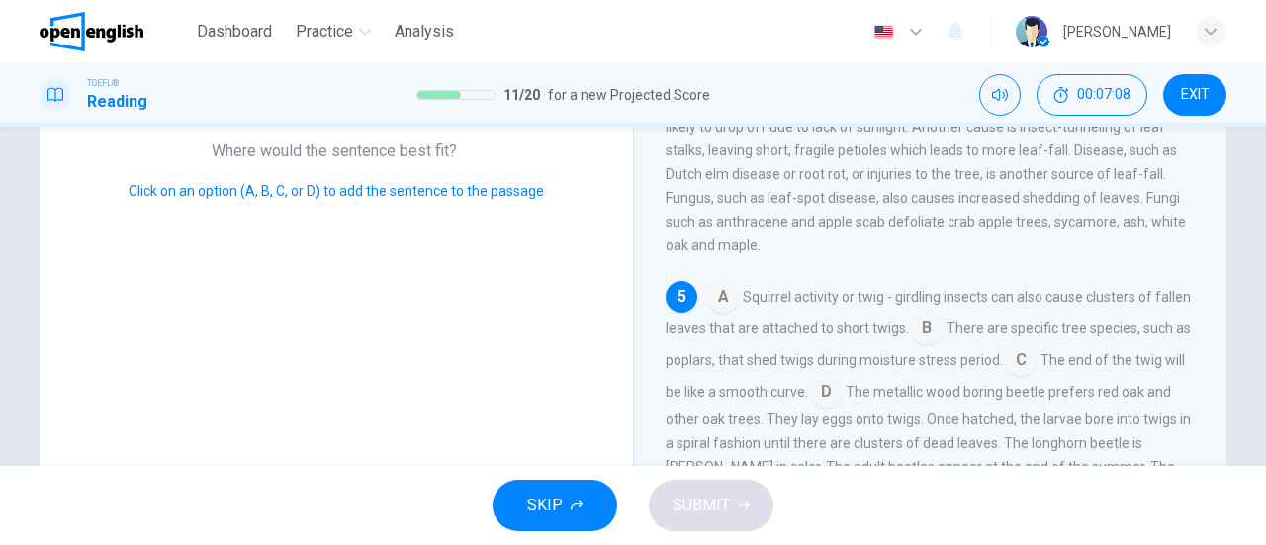
click at [943, 346] on input at bounding box center [927, 331] width 32 height 32
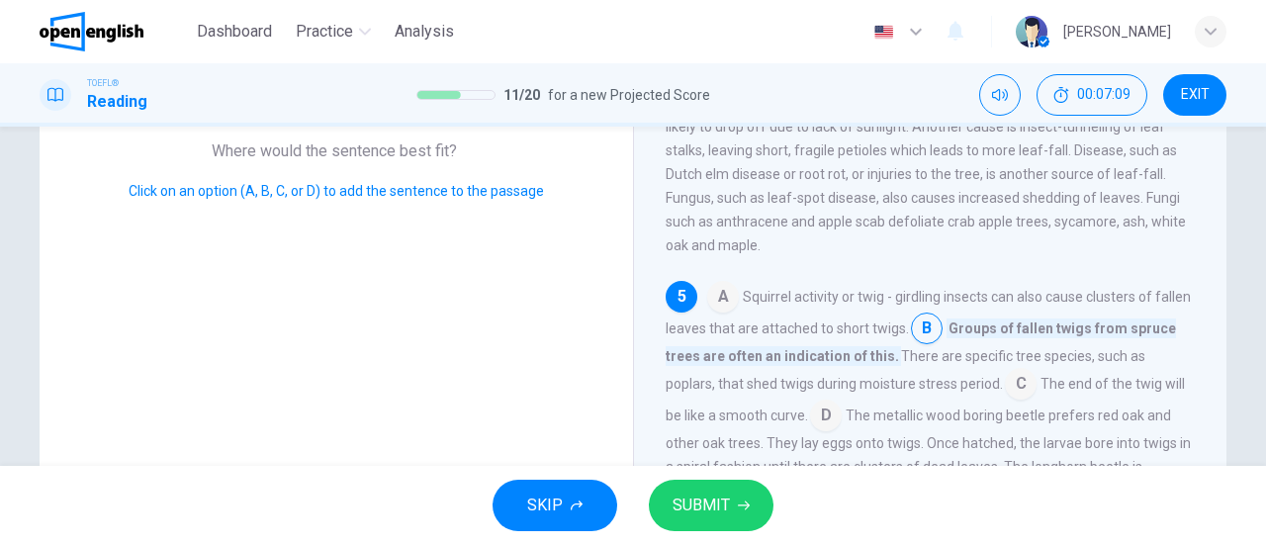
click at [749, 502] on button "SUBMIT" at bounding box center [711, 505] width 125 height 51
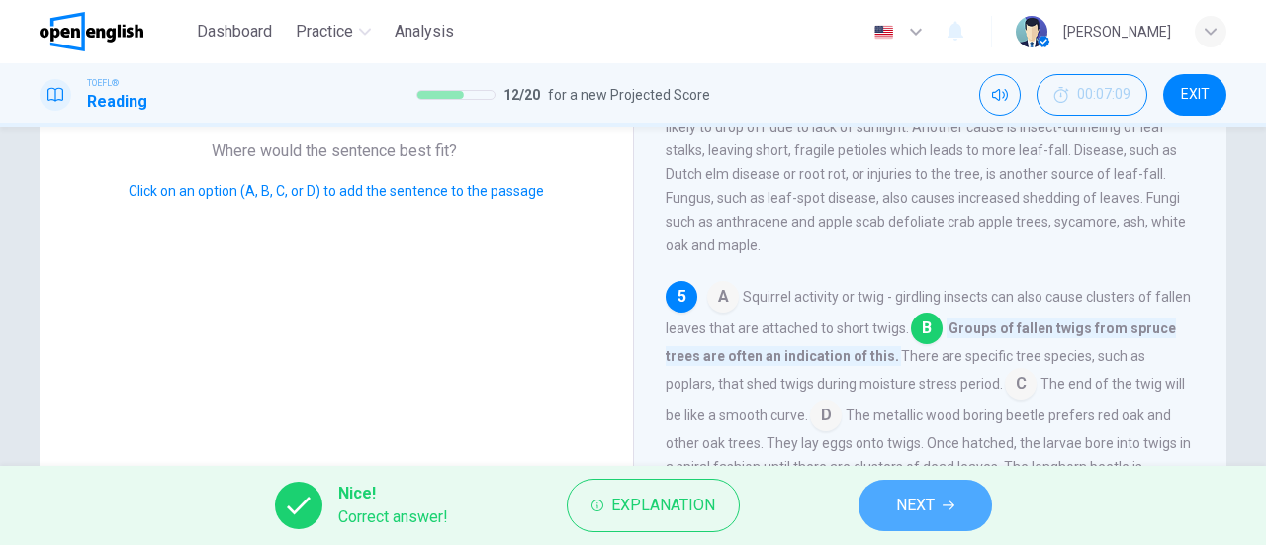
click at [878, 492] on button "NEXT" at bounding box center [925, 505] width 134 height 51
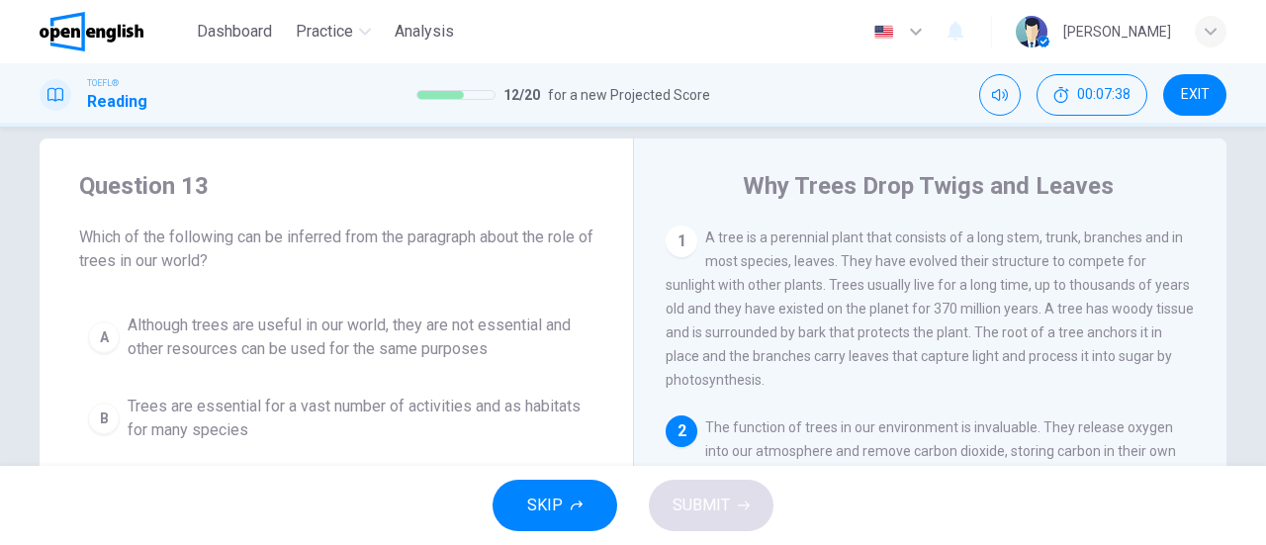
scroll to position [226, 0]
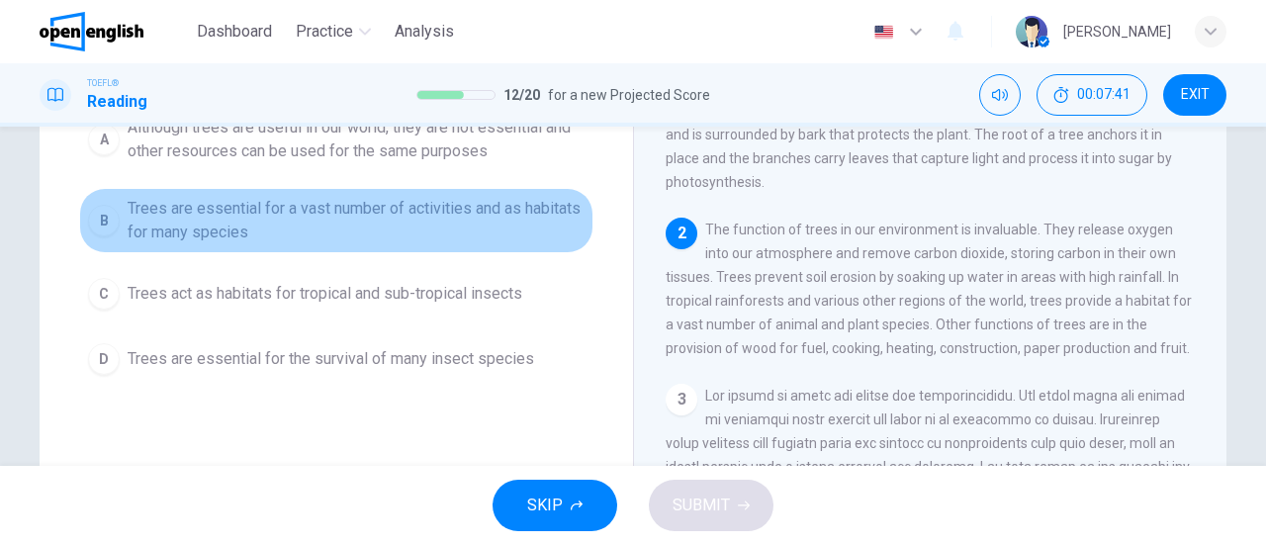
click at [261, 226] on span "Trees are essential for a vast number of activities and as habitats for many sp…" at bounding box center [356, 220] width 457 height 47
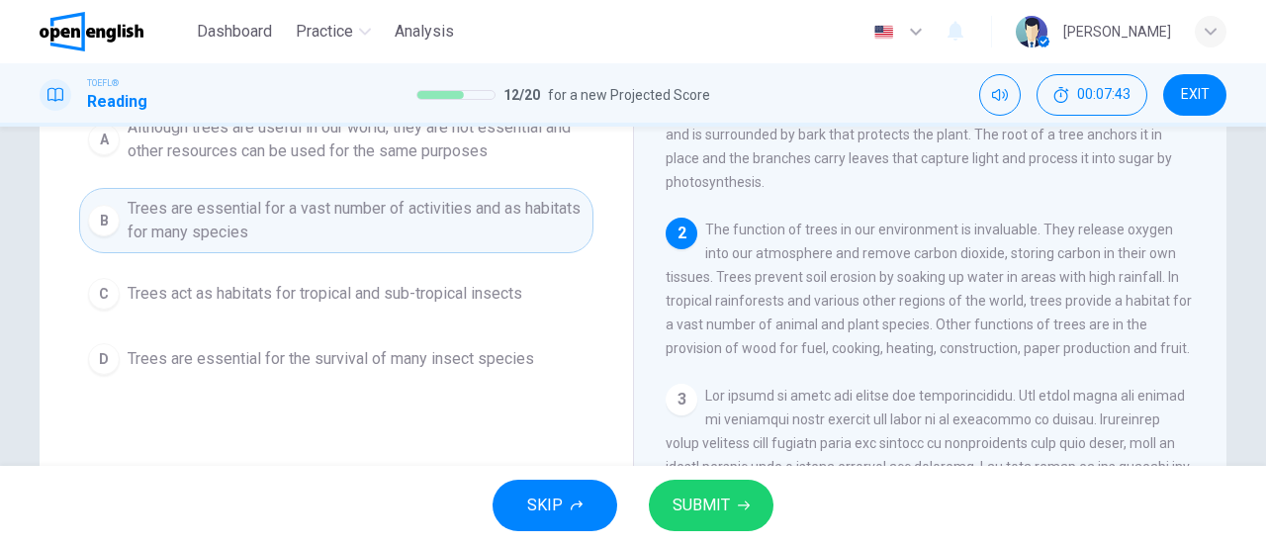
click at [675, 496] on span "SUBMIT" at bounding box center [701, 506] width 57 height 28
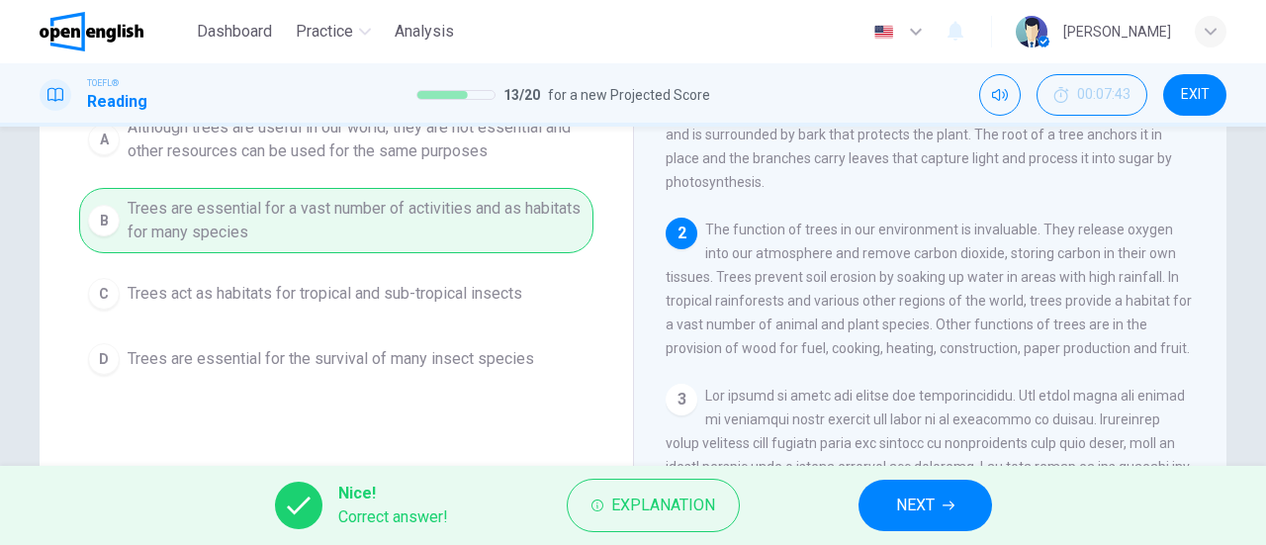
click at [886, 494] on button "NEXT" at bounding box center [925, 505] width 134 height 51
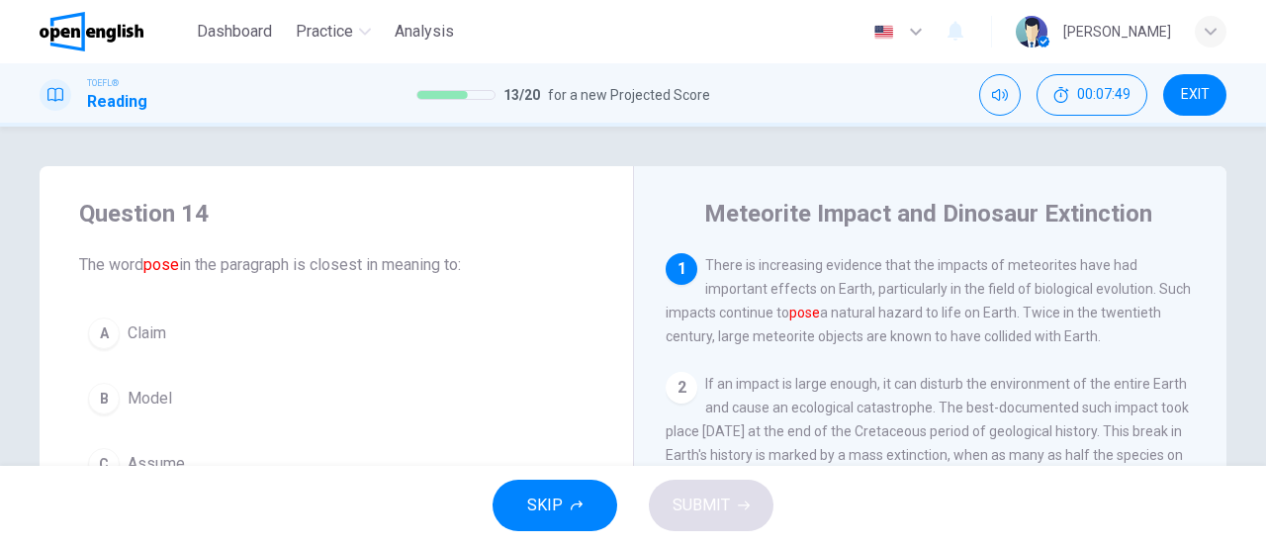
scroll to position [99, 0]
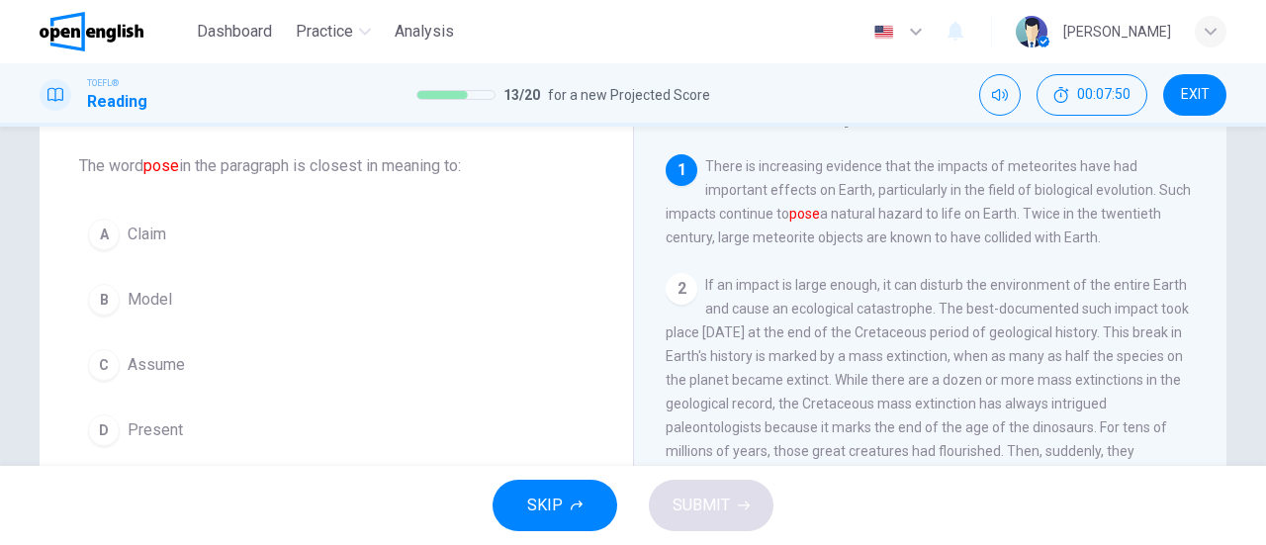
click at [174, 420] on span "Present" at bounding box center [155, 430] width 55 height 24
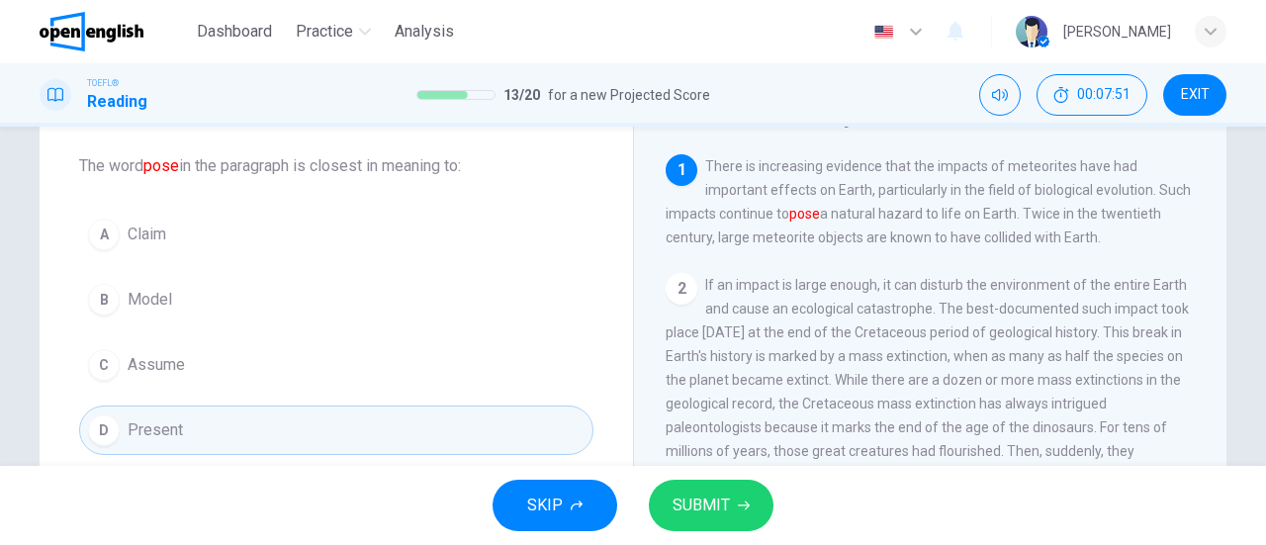
click at [680, 504] on span "SUBMIT" at bounding box center [701, 506] width 57 height 28
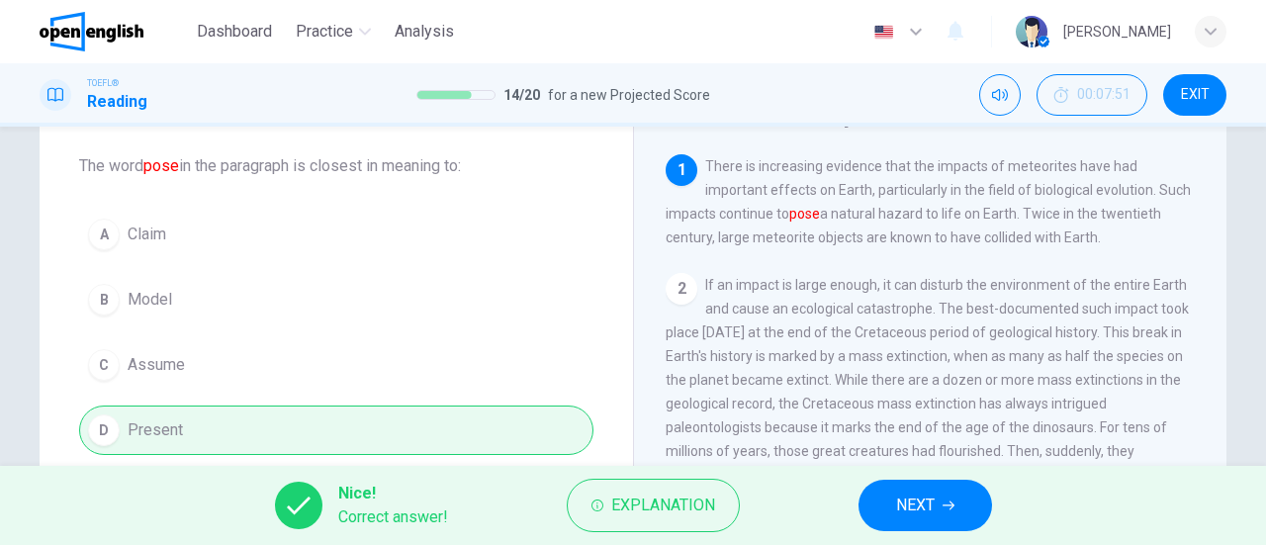
click at [929, 522] on button "NEXT" at bounding box center [925, 505] width 134 height 51
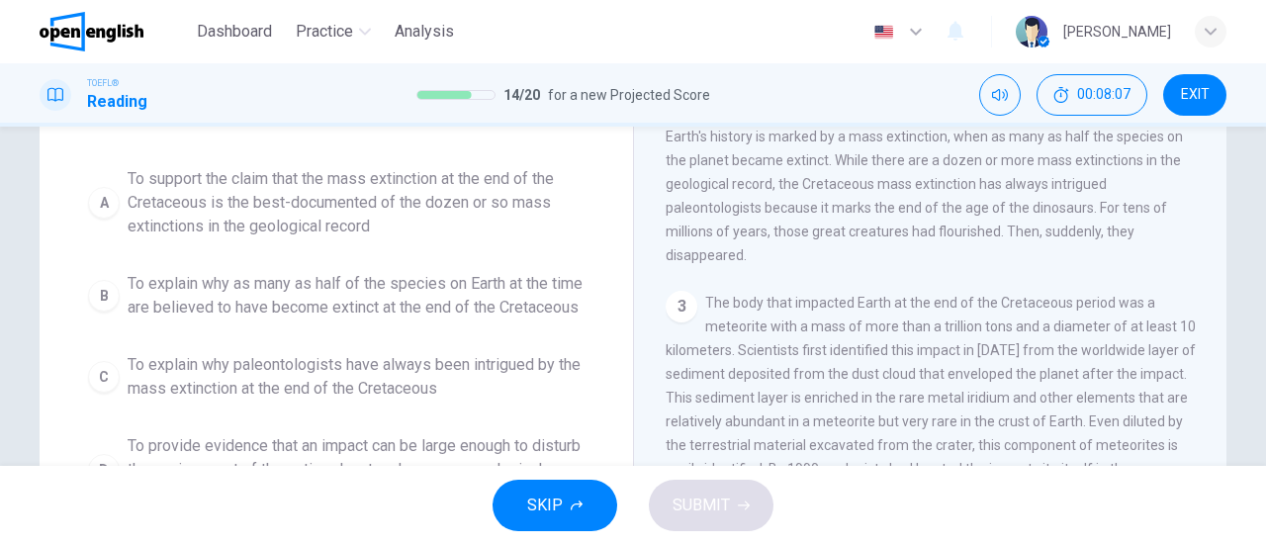
scroll to position [297, 0]
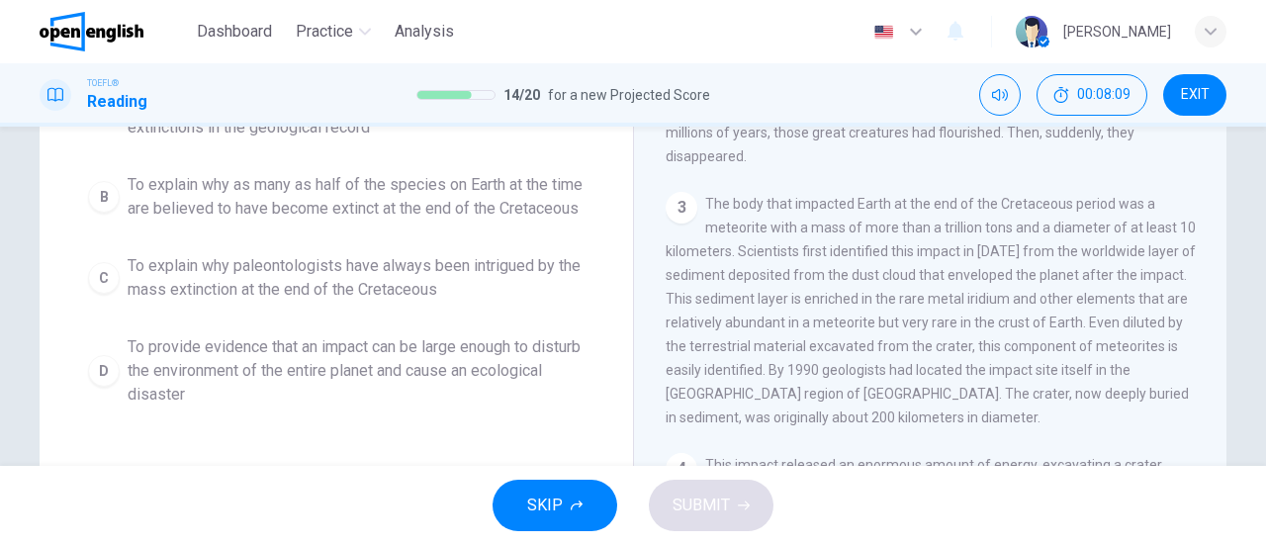
click at [454, 393] on span "To provide evidence that an impact can be large enough to disturb the environme…" at bounding box center [356, 370] width 457 height 71
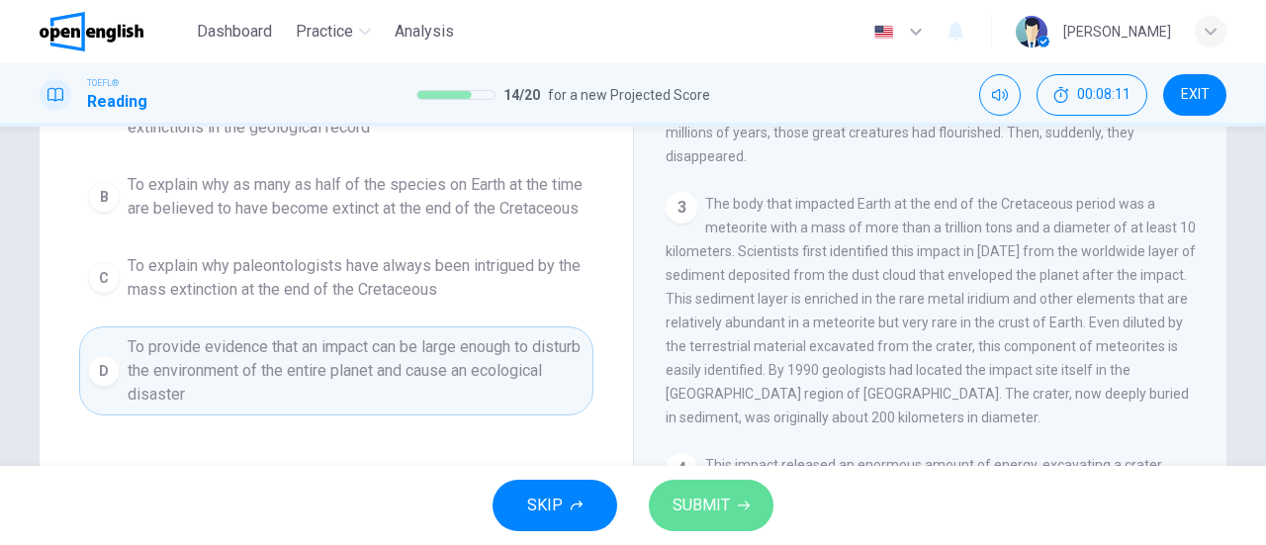
click at [711, 496] on span "SUBMIT" at bounding box center [701, 506] width 57 height 28
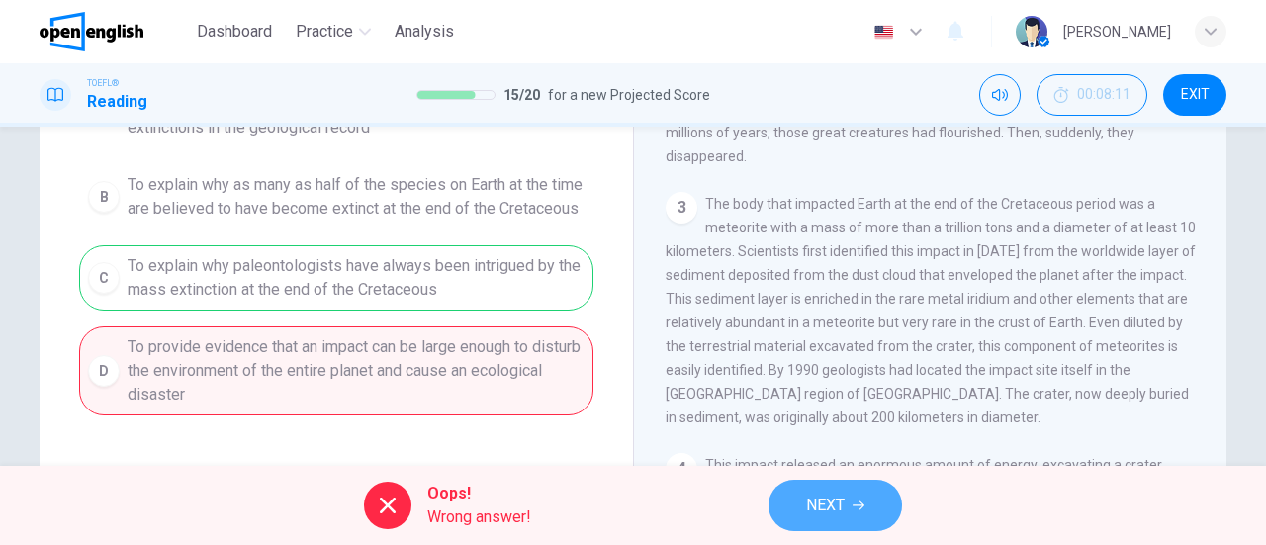
click at [799, 507] on button "NEXT" at bounding box center [835, 505] width 134 height 51
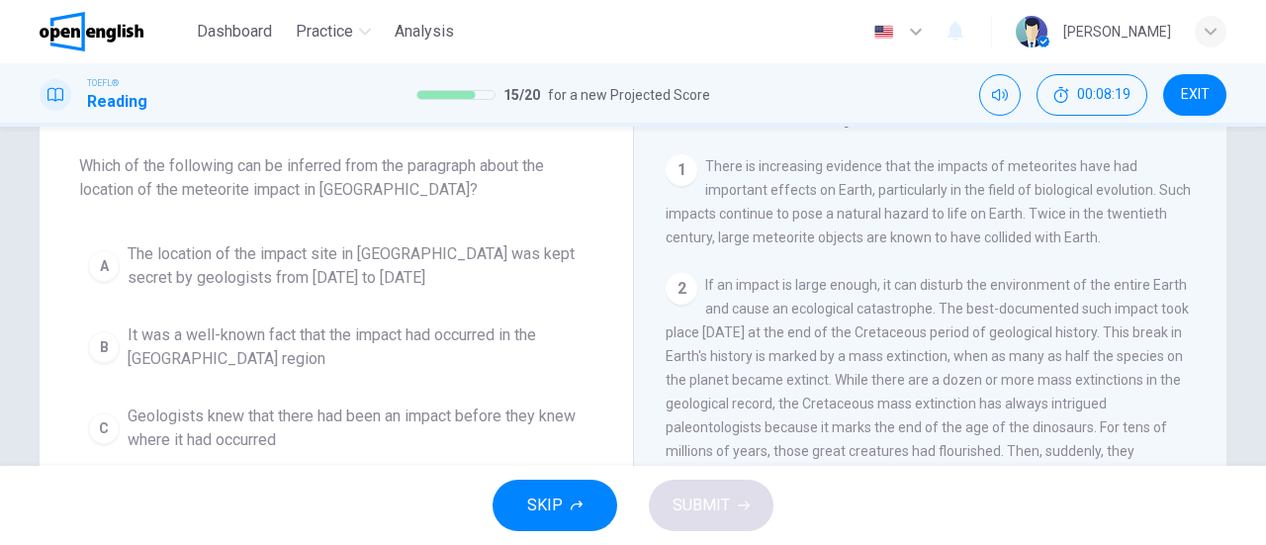
scroll to position [198, 0]
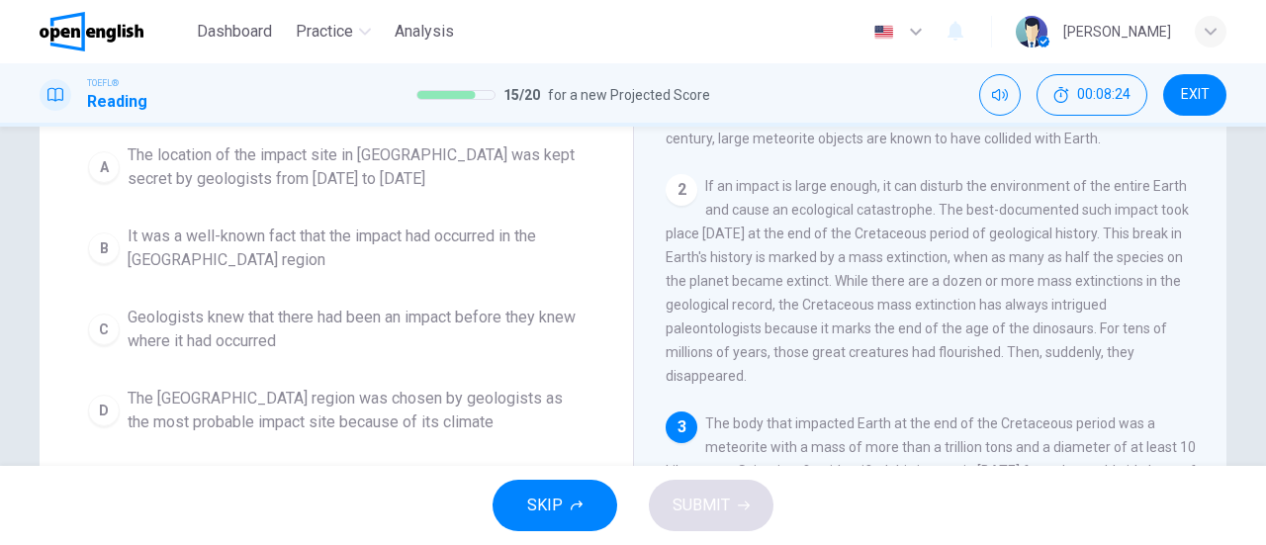
click at [385, 330] on span "Geologists knew that there had been an impact before they knew where it had occ…" at bounding box center [356, 329] width 457 height 47
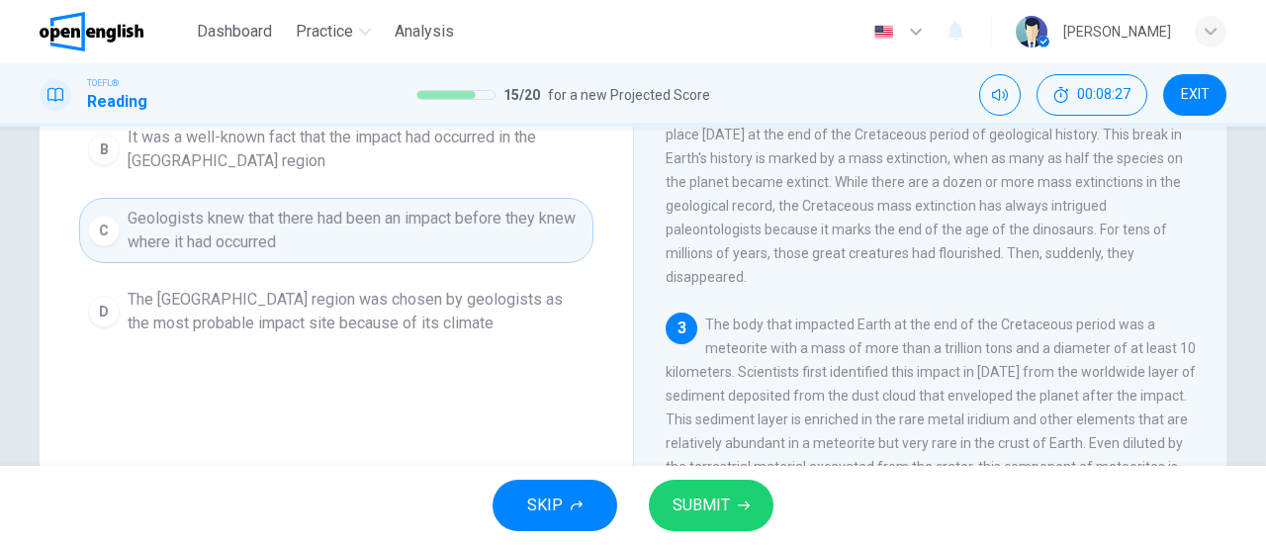
scroll to position [99, 0]
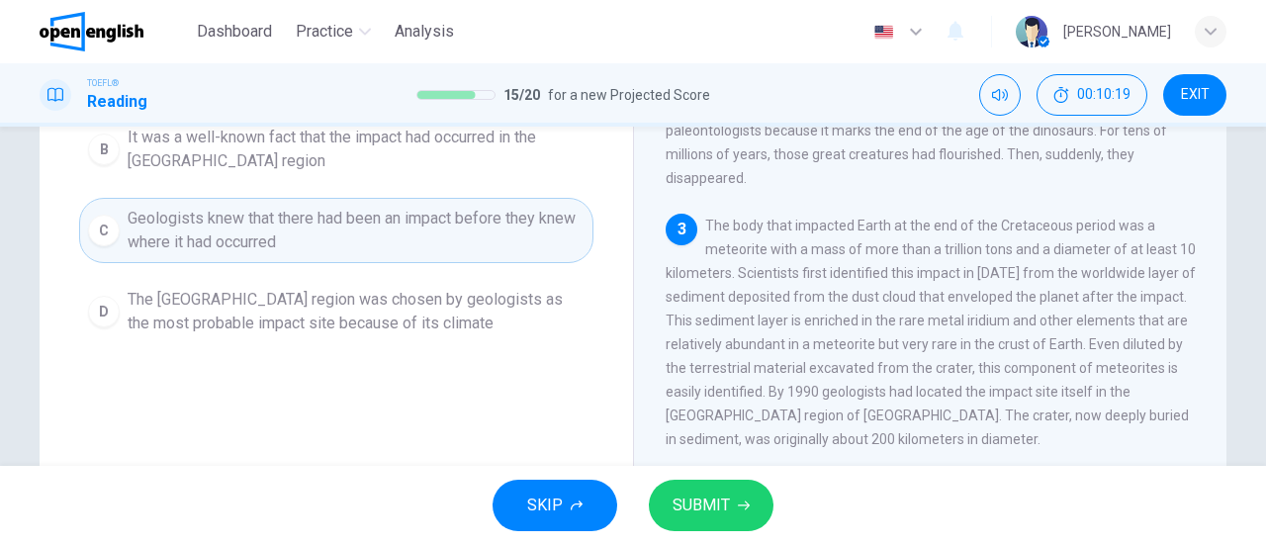
click at [727, 500] on span "SUBMIT" at bounding box center [701, 506] width 57 height 28
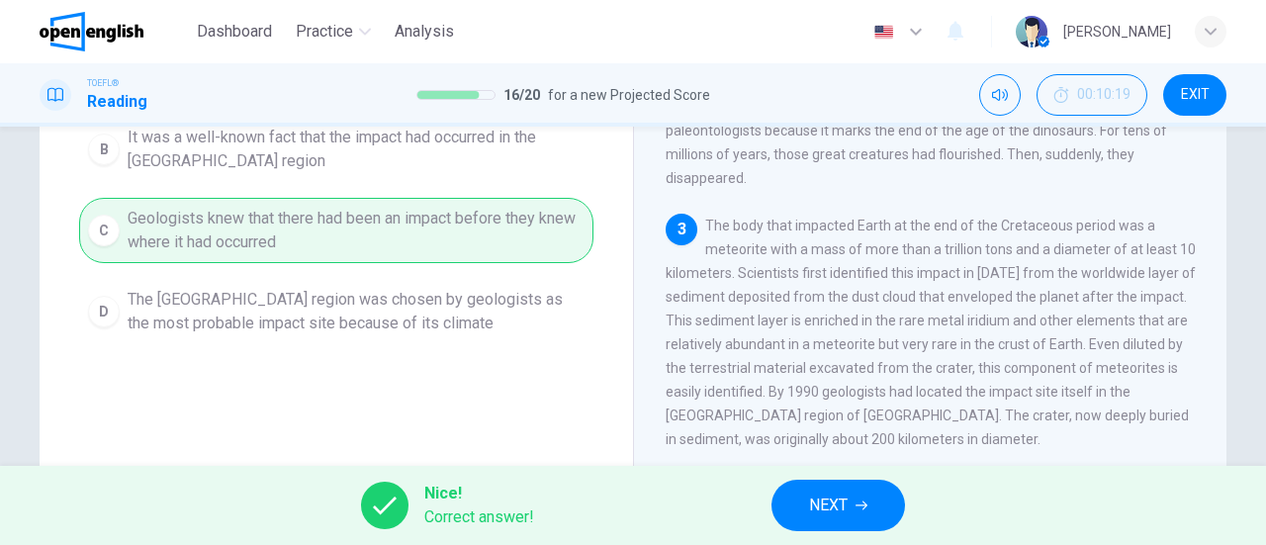
click at [812, 511] on span "NEXT" at bounding box center [828, 506] width 39 height 28
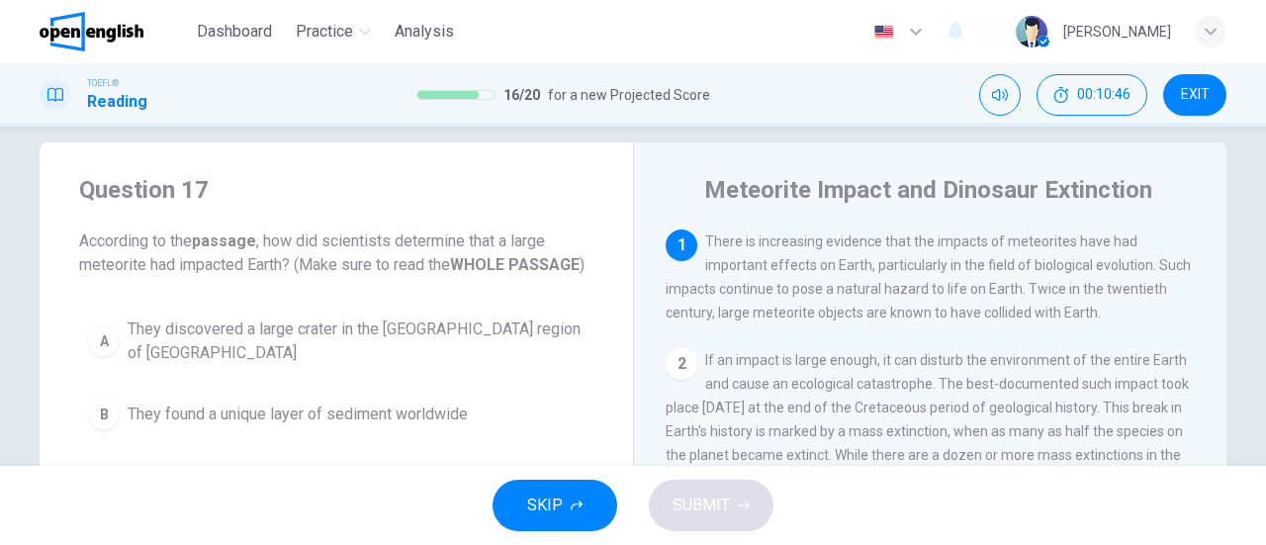
scroll to position [123, 0]
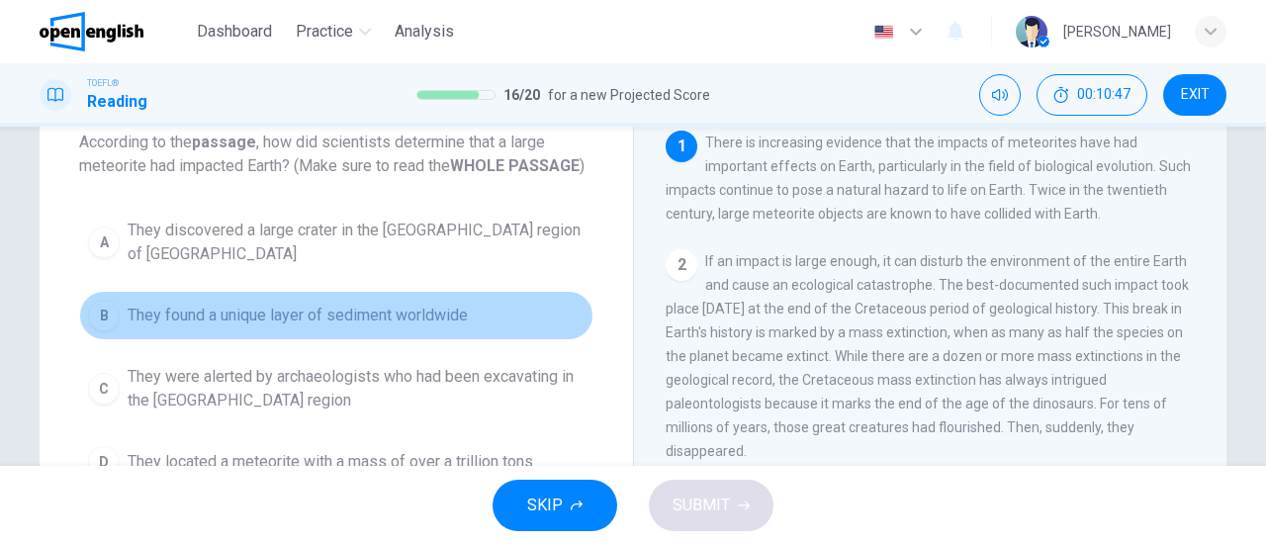
click at [419, 319] on span "They found a unique layer of sediment worldwide" at bounding box center [298, 316] width 340 height 24
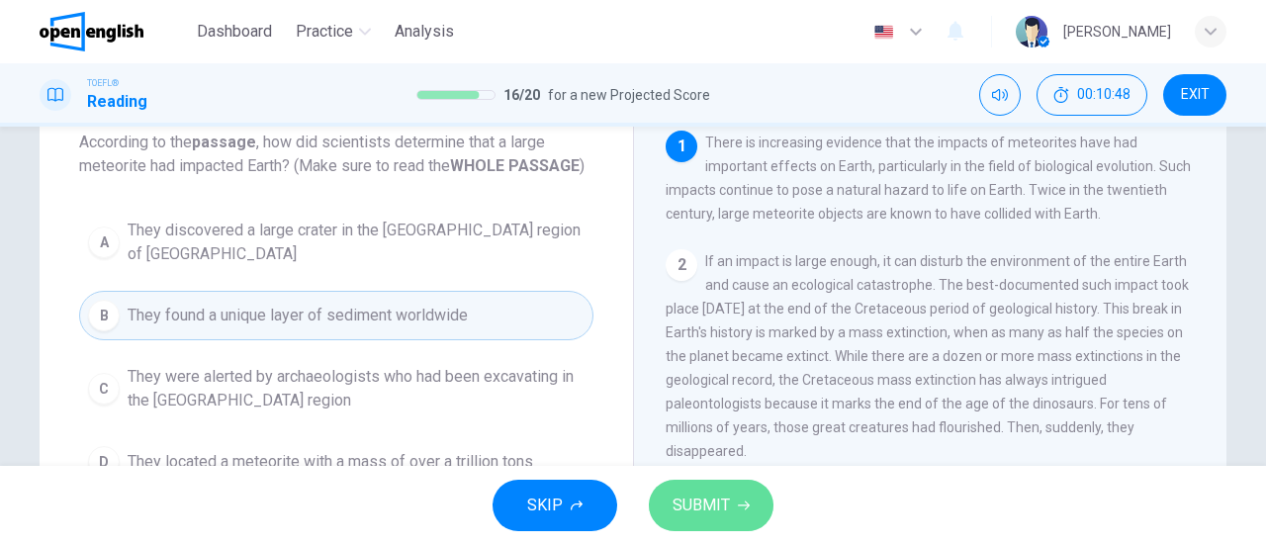
click at [692, 498] on span "SUBMIT" at bounding box center [701, 506] width 57 height 28
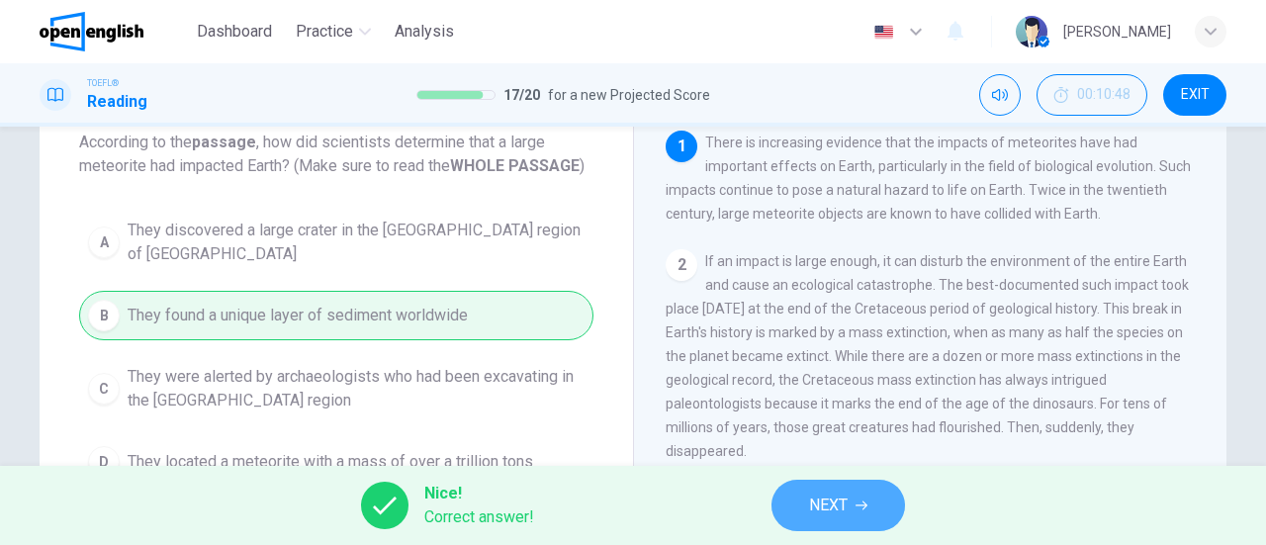
click at [823, 499] on span "NEXT" at bounding box center [828, 506] width 39 height 28
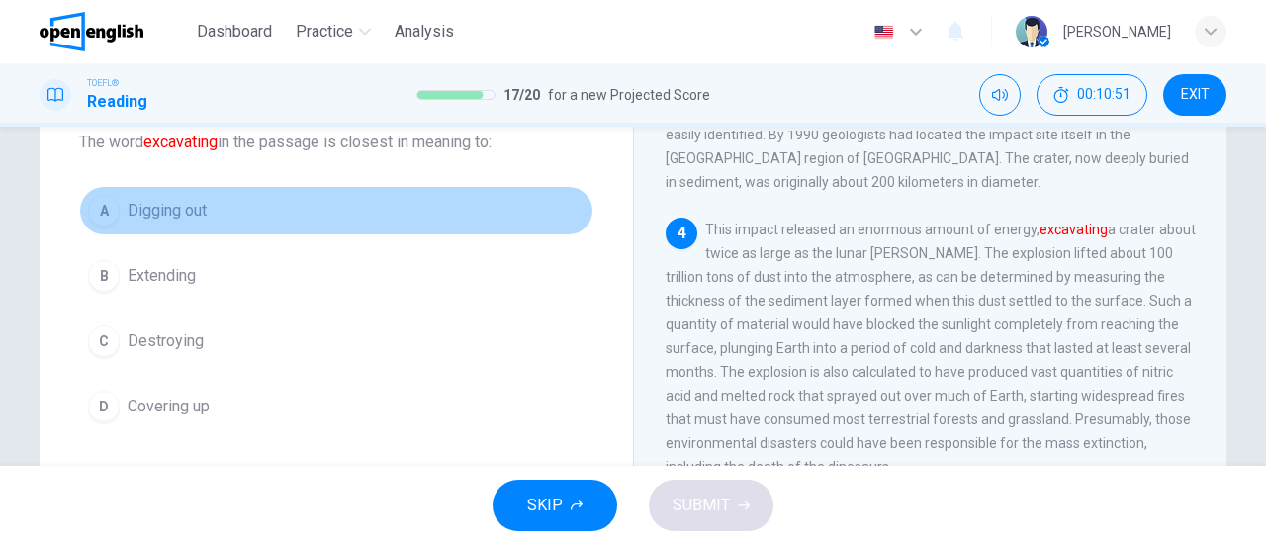
click at [181, 215] on span "Digging out" at bounding box center [167, 211] width 79 height 24
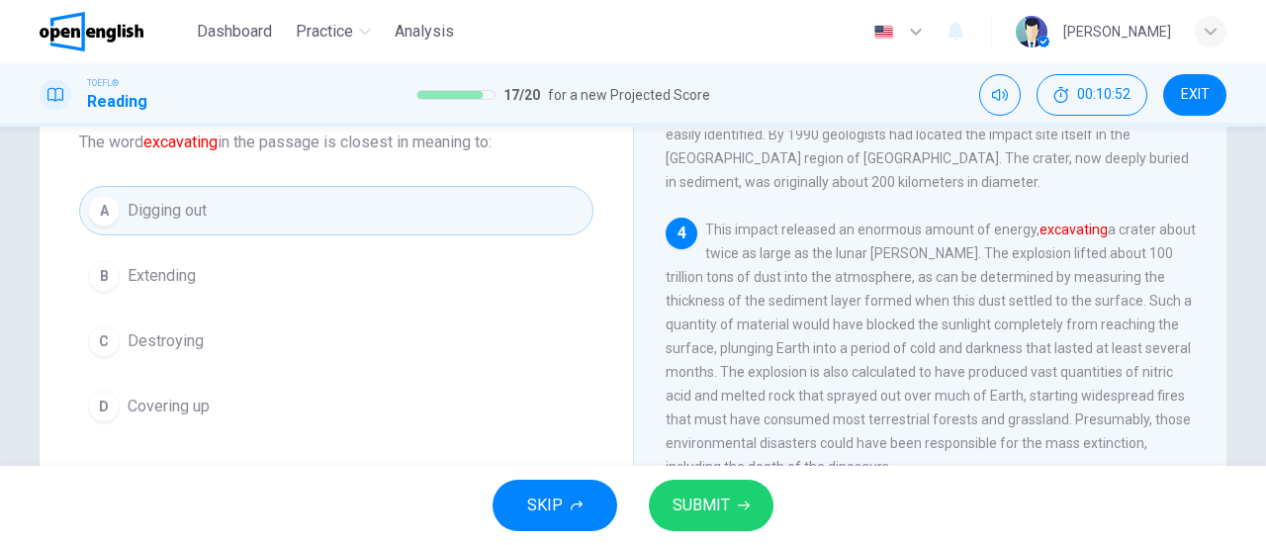
click at [674, 511] on span "SUBMIT" at bounding box center [701, 506] width 57 height 28
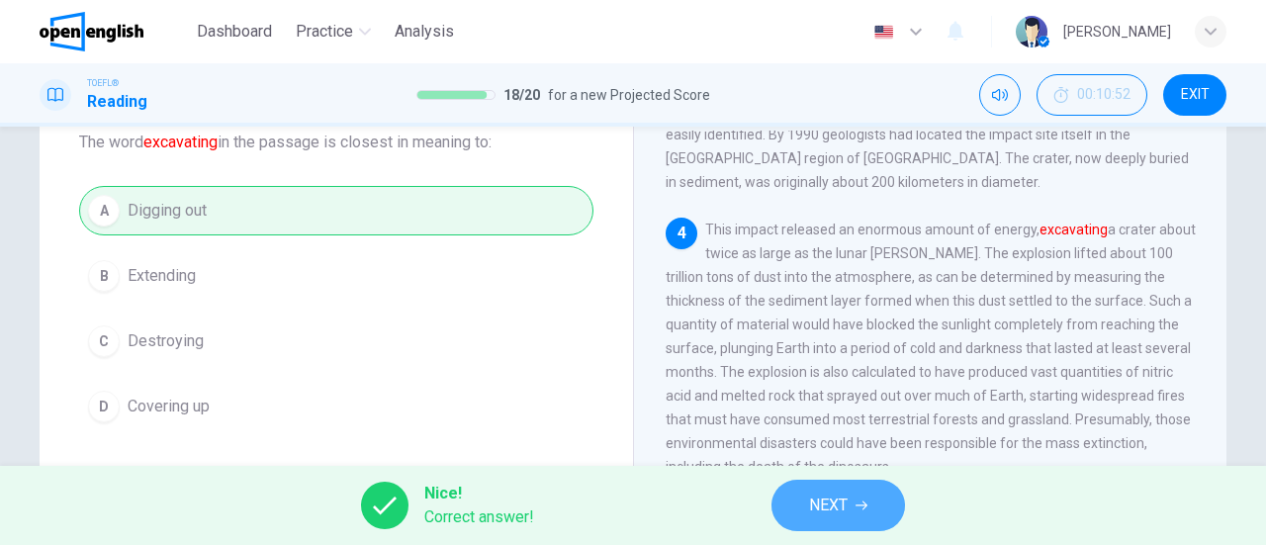
click at [823, 497] on span "NEXT" at bounding box center [828, 506] width 39 height 28
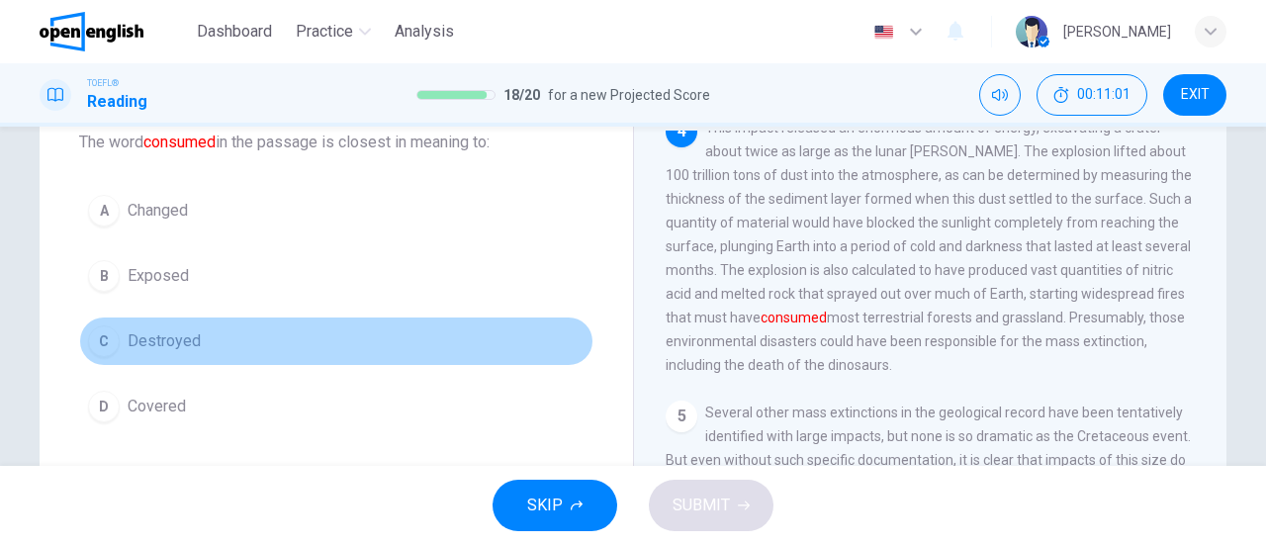
click at [178, 329] on span "Destroyed" at bounding box center [164, 341] width 73 height 24
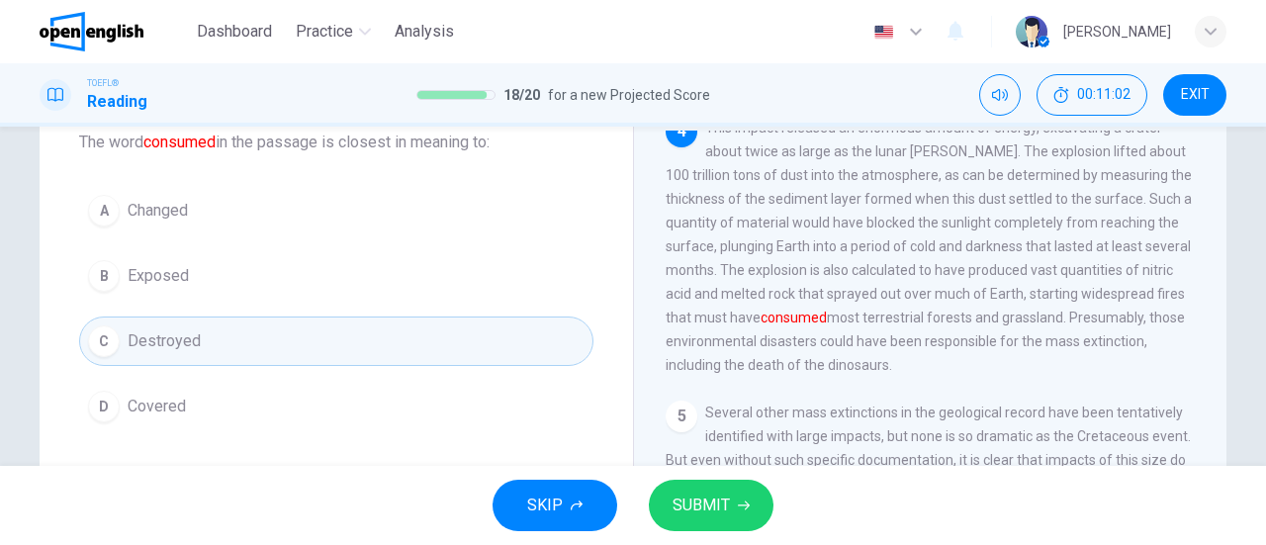
click at [738, 504] on icon "button" at bounding box center [744, 505] width 12 height 12
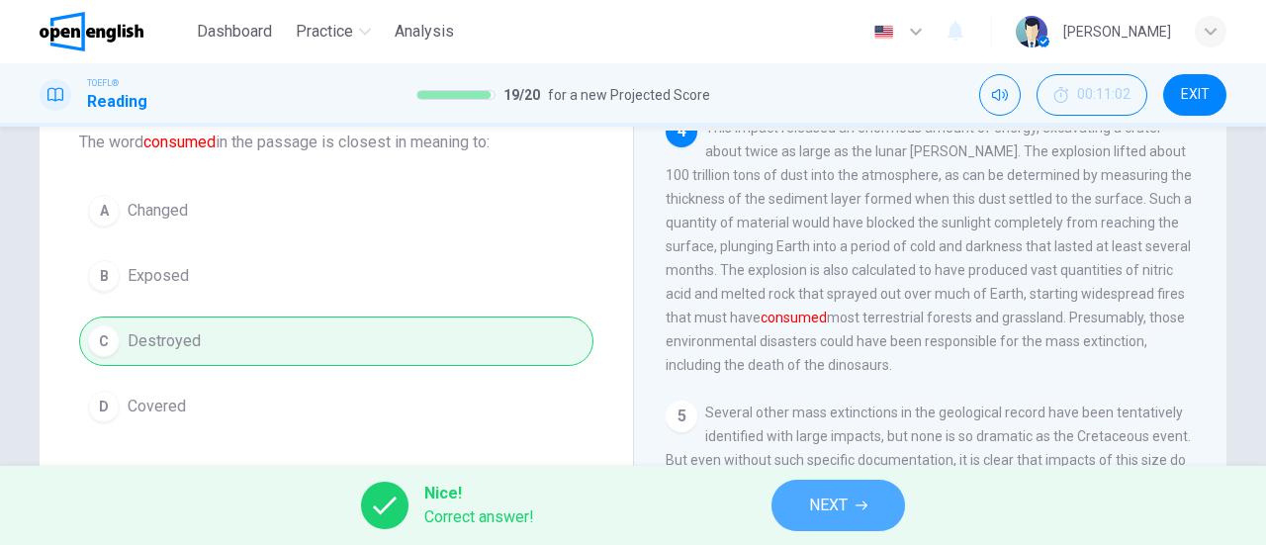
click at [825, 492] on span "NEXT" at bounding box center [828, 506] width 39 height 28
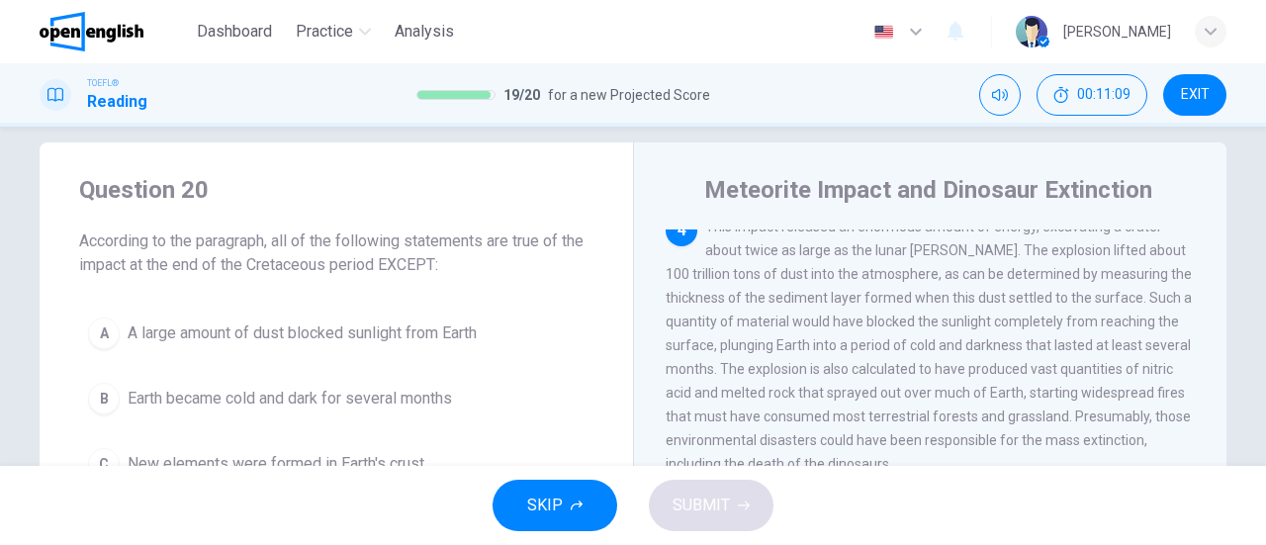
scroll to position [123, 0]
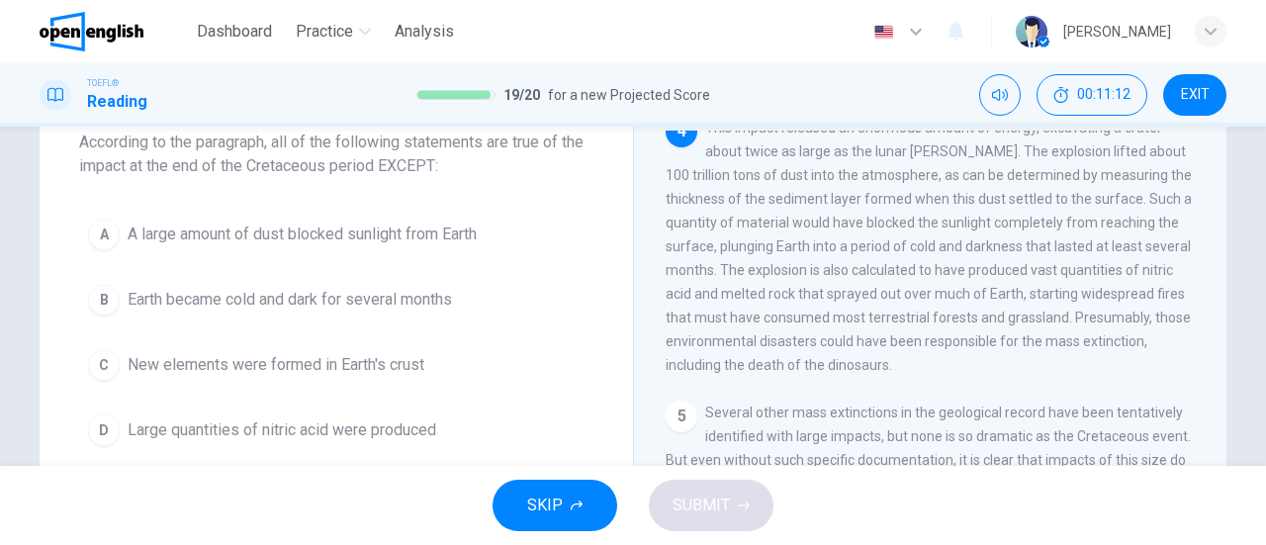
click at [398, 367] on span "New elements were formed in Earth's crust" at bounding box center [276, 365] width 297 height 24
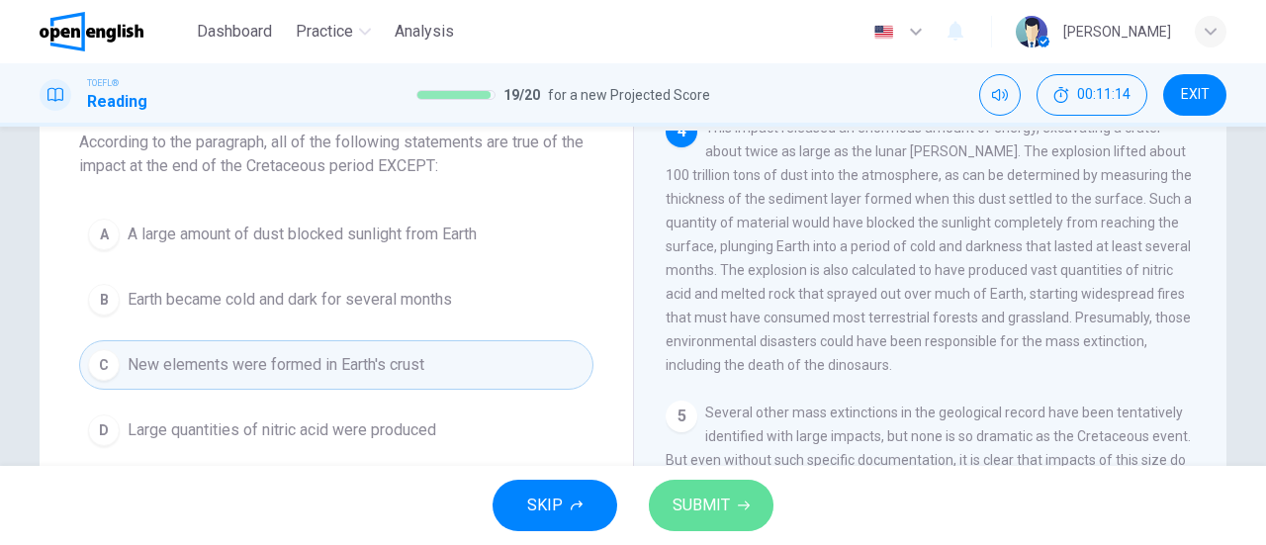
click at [684, 505] on span "SUBMIT" at bounding box center [701, 506] width 57 height 28
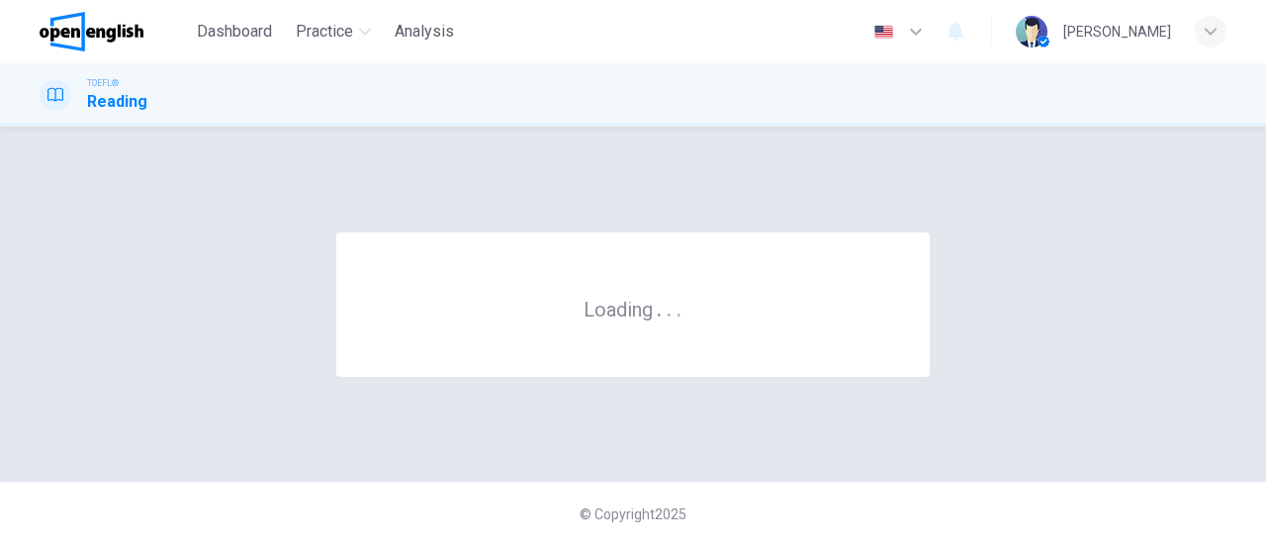
scroll to position [0, 0]
